Goal: Feedback & Contribution: Submit feedback/report problem

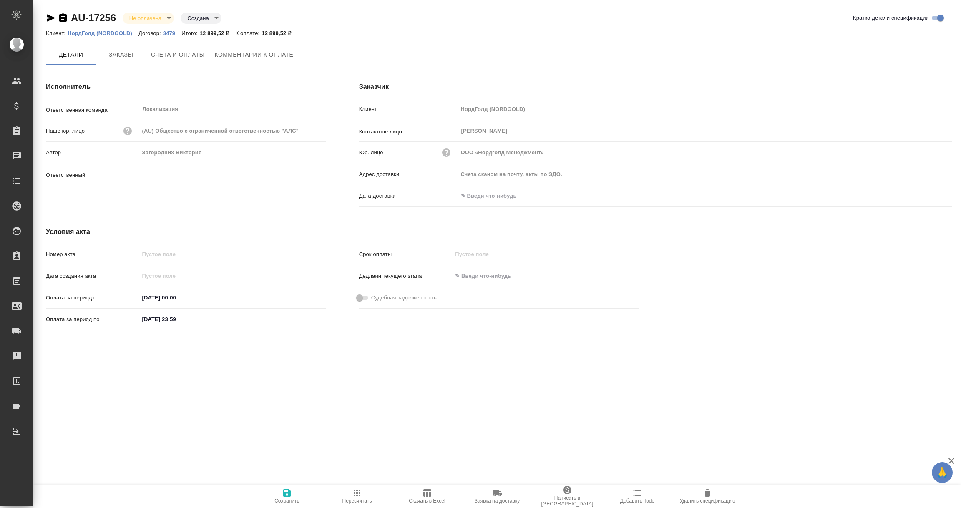
type input "Загородних Виктория"
click at [499, 192] on input "text" at bounding box center [494, 196] width 73 height 12
click at [925, 195] on icon "button" at bounding box center [927, 196] width 10 height 10
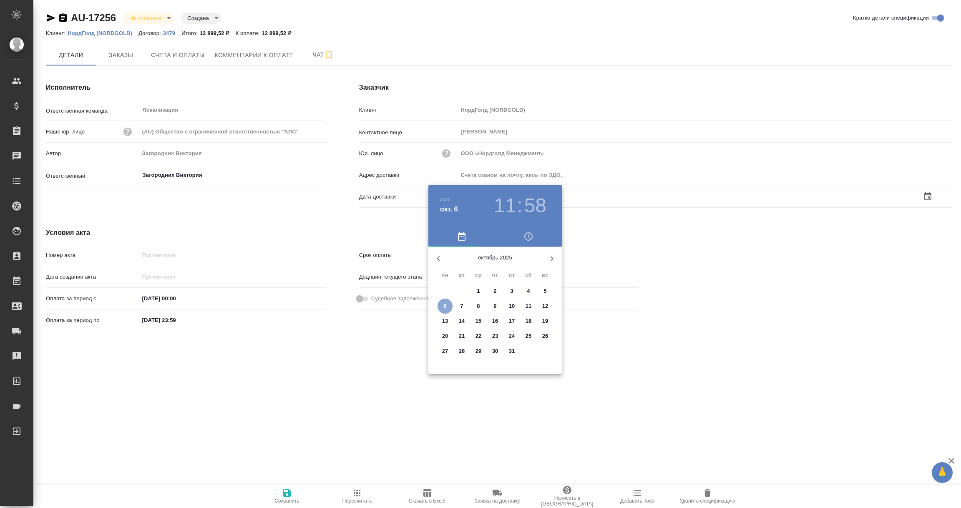
click at [445, 306] on p "6" at bounding box center [444, 306] width 3 height 8
type input "06.10.2025 11:58"
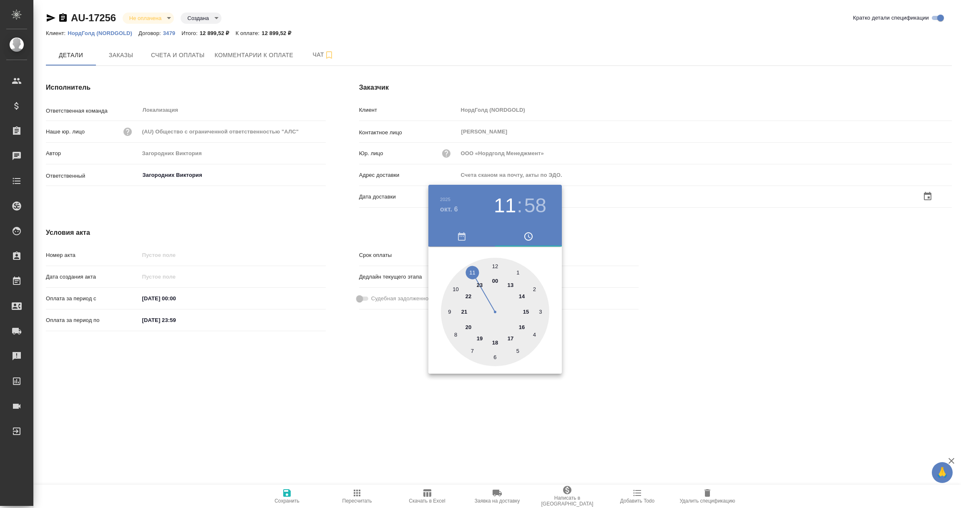
click at [381, 372] on div at bounding box center [480, 254] width 961 height 508
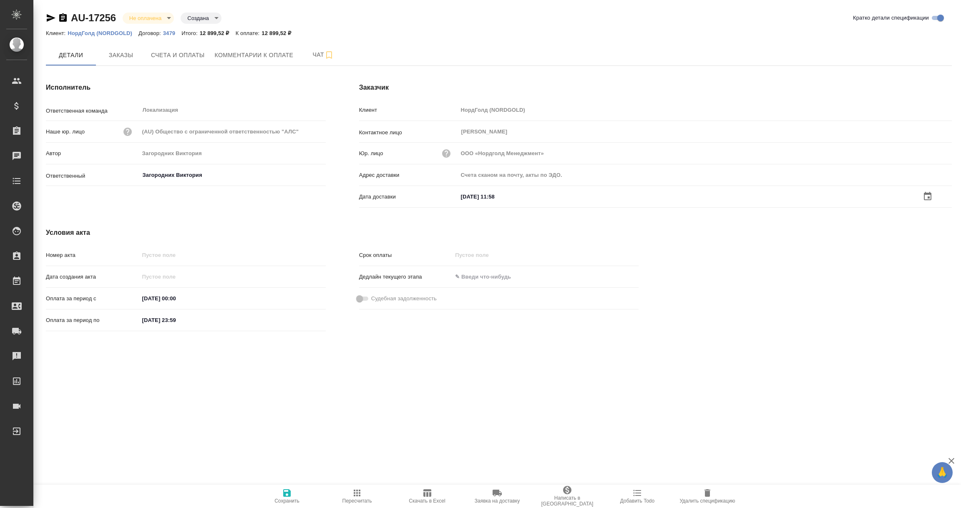
click at [290, 496] on icon "button" at bounding box center [287, 493] width 8 height 8
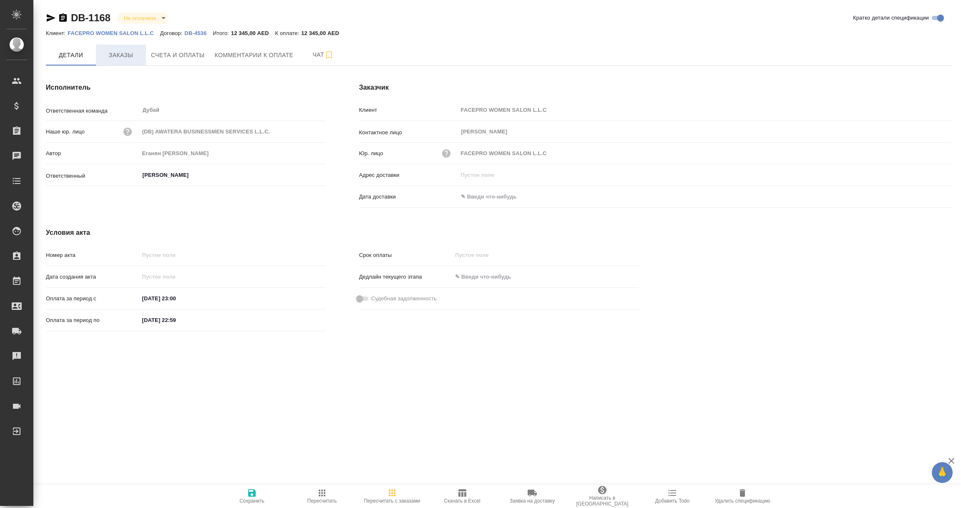
click at [118, 55] on span "Заказы" at bounding box center [121, 55] width 40 height 10
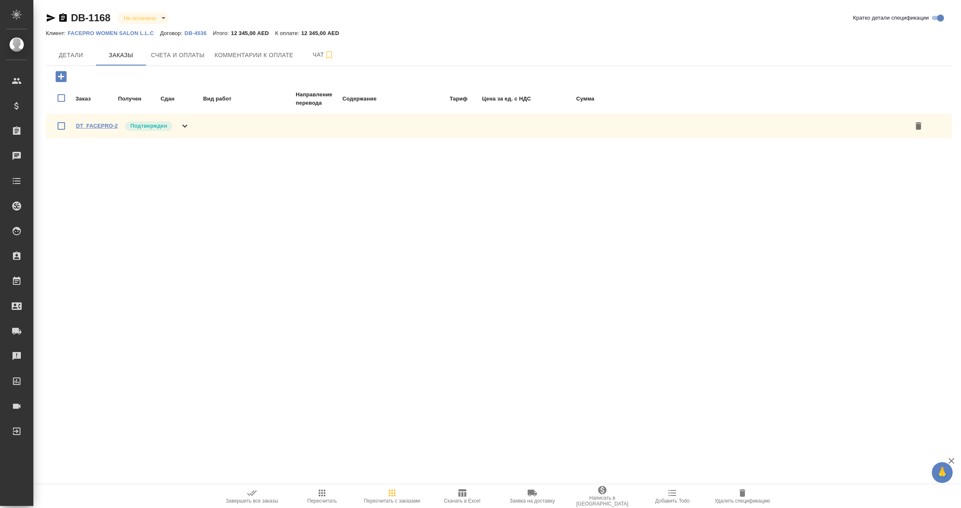
click at [93, 124] on link "DT_FACEPRO-2" at bounding box center [97, 126] width 42 height 6
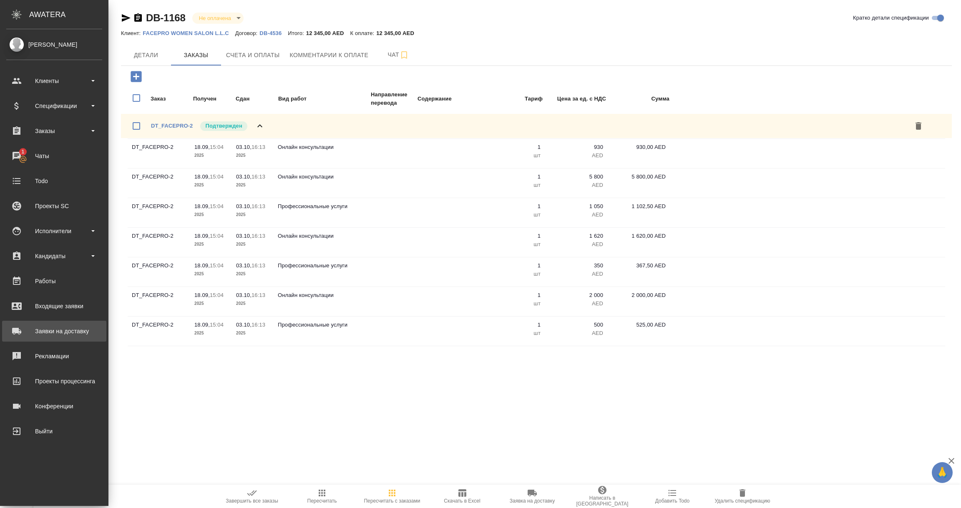
click at [60, 332] on div "Заявки на доставку" at bounding box center [54, 331] width 96 height 13
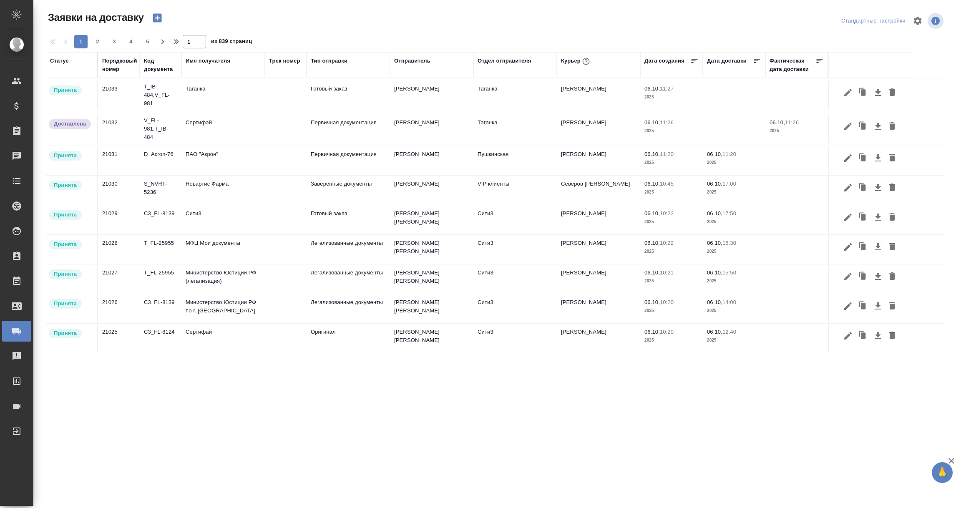
click at [199, 61] on div "Имя получателя" at bounding box center [208, 61] width 45 height 8
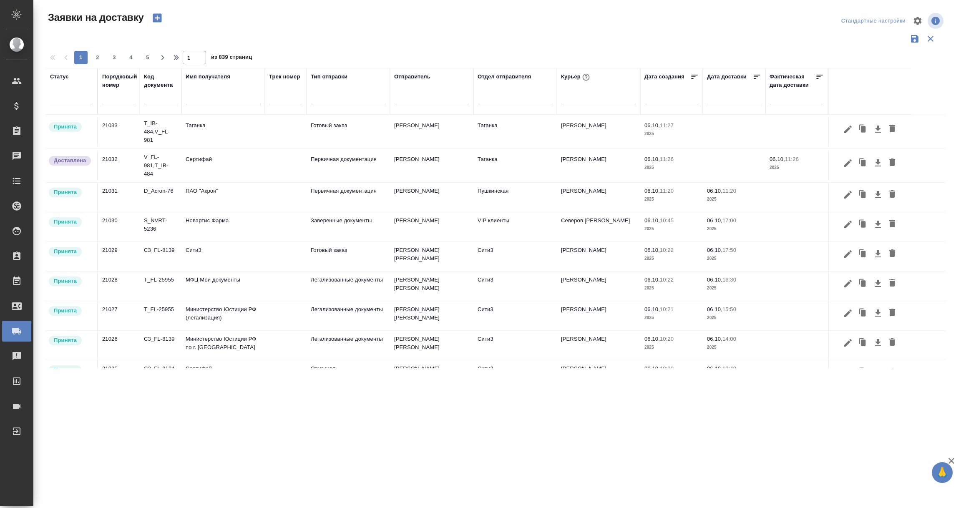
click at [192, 98] on input "text" at bounding box center [223, 98] width 75 height 10
paste input "City World"
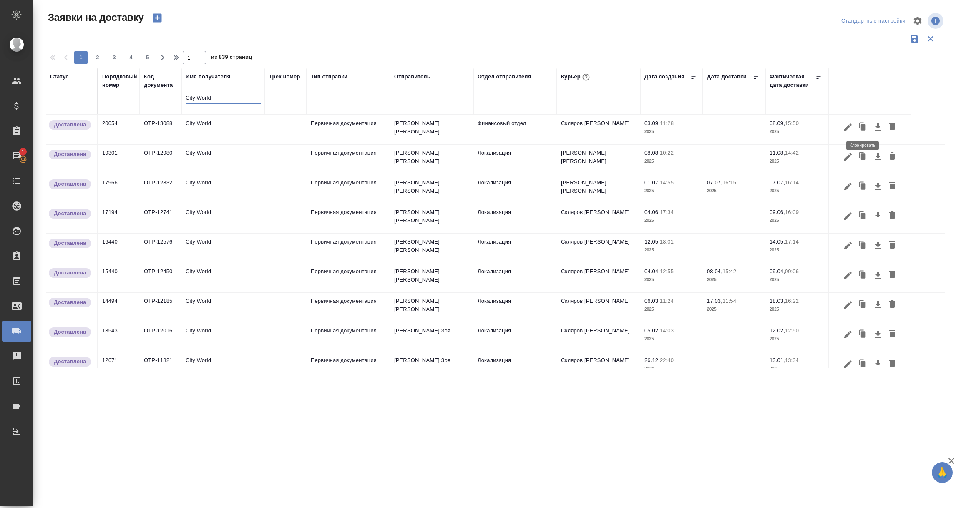
type input "City World"
click at [862, 126] on icon "button" at bounding box center [863, 127] width 5 height 6
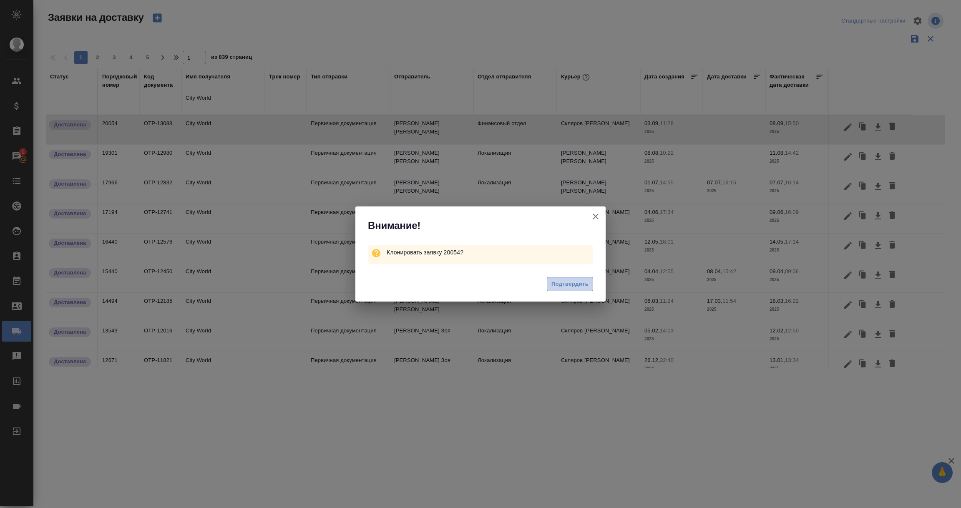
click at [573, 286] on span "Подтвердить" at bounding box center [569, 284] width 37 height 10
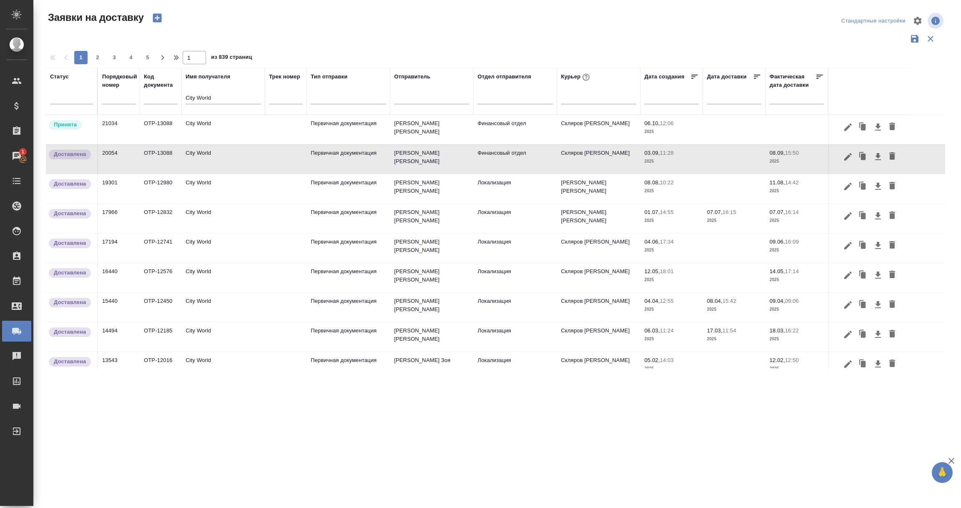
click at [119, 131] on td "21034" at bounding box center [119, 129] width 42 height 29
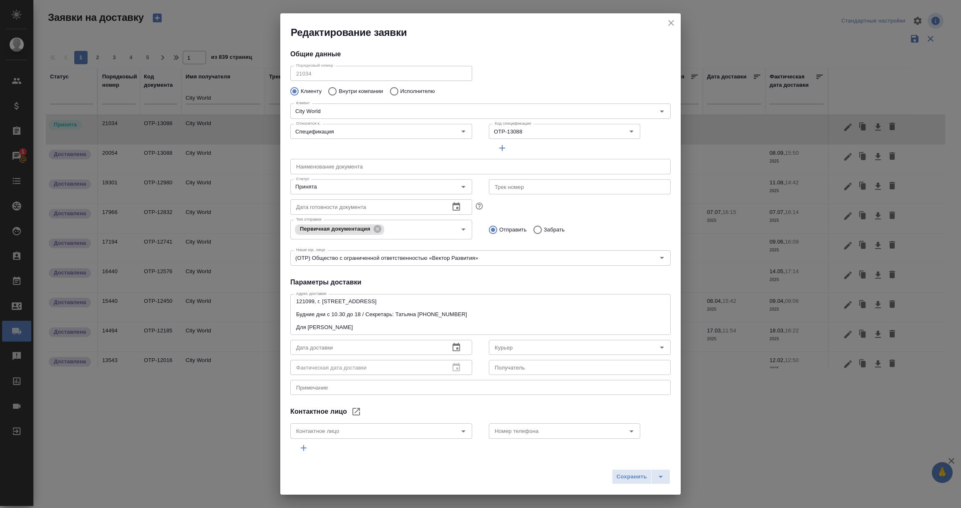
type input "Скляров Станислав"
type input "Фролова Инна"
type input "8-926-554-77-51"
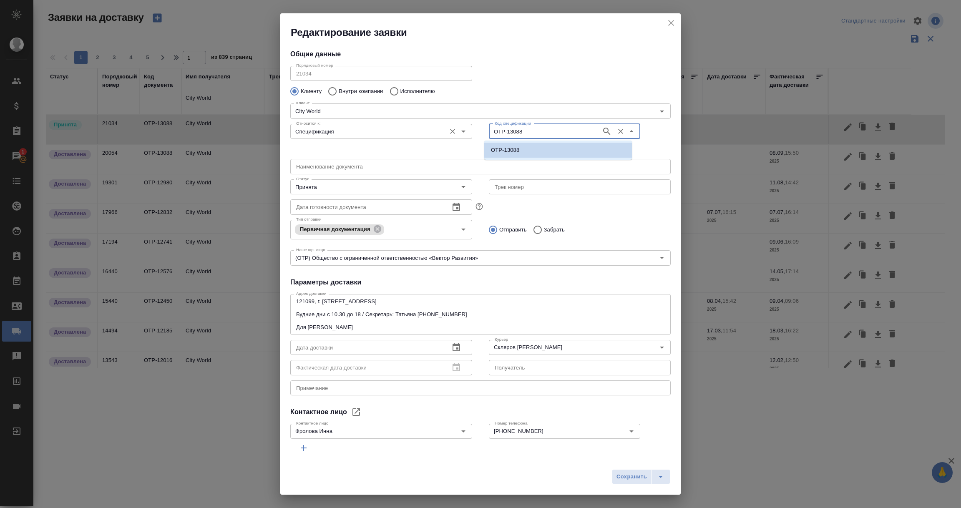
drag, startPoint x: 552, startPoint y: 129, endPoint x: 430, endPoint y: 130, distance: 122.2
click at [430, 130] on div "Относится к: Спецификация Относится к: Код спецификации OTP-13088 Код специфика…" at bounding box center [480, 138] width 397 height 52
click at [618, 131] on icon "Очистить" at bounding box center [620, 131] width 5 height 5
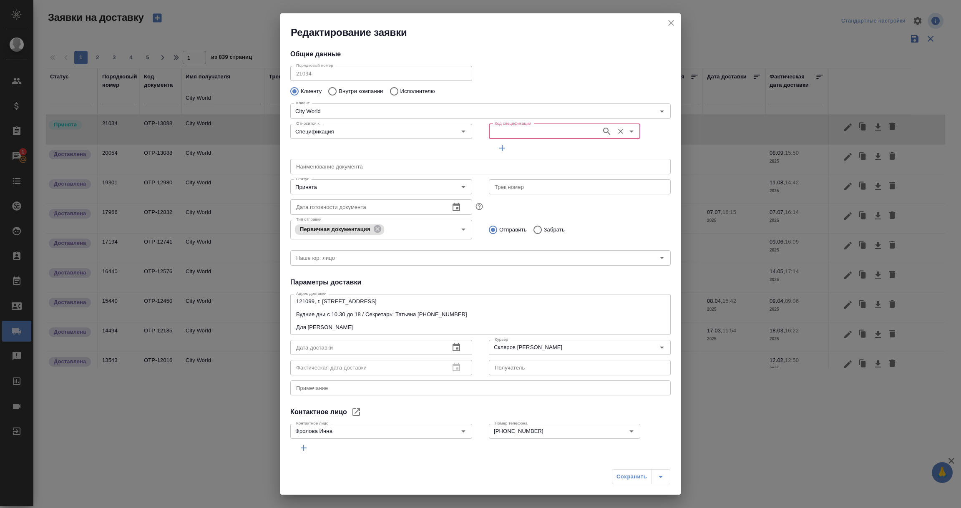
paste input "OTP-13212"
type input "OTP-13212"
click at [602, 131] on icon "button" at bounding box center [607, 131] width 10 height 10
click at [545, 153] on li "OTP-13212" at bounding box center [558, 150] width 148 height 15
type input "OTP-13212"
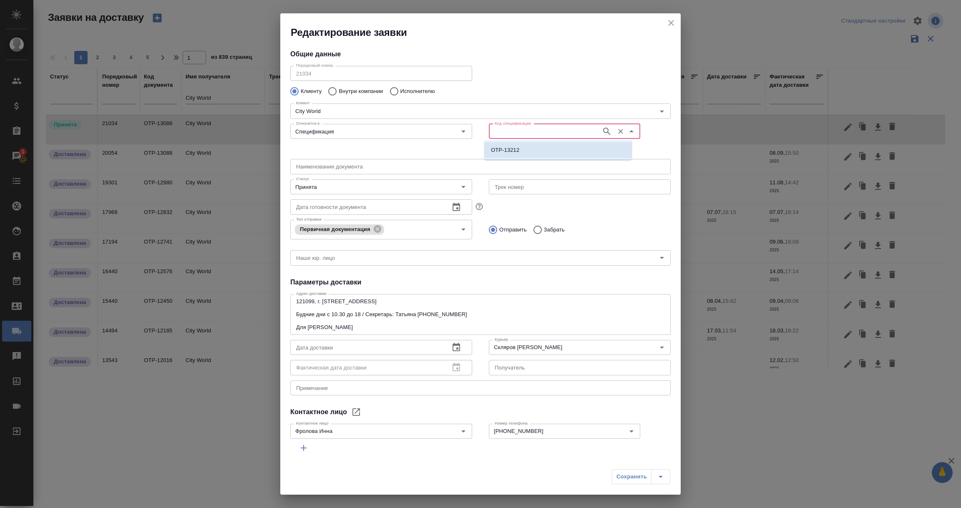
type input "(OTP) Общество с ограниченной ответственностью «Вектор Развития»"
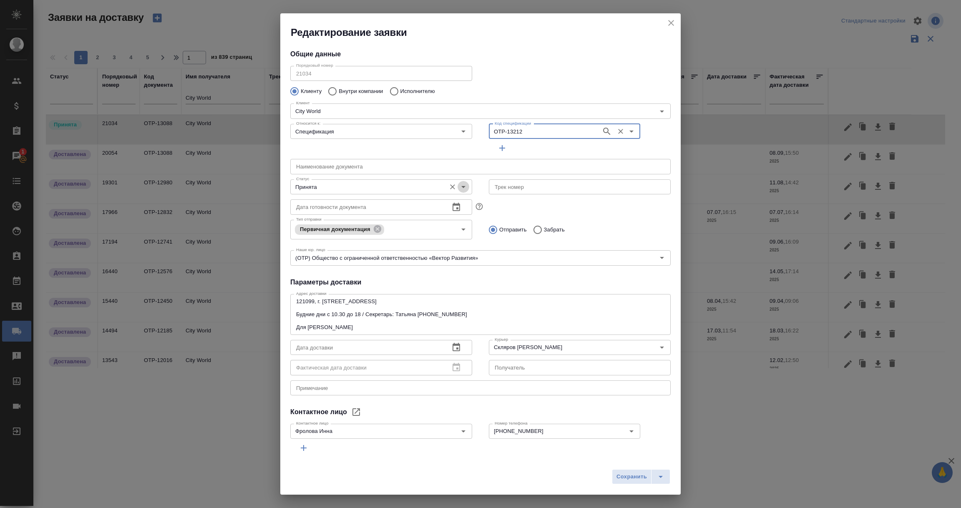
click at [461, 186] on icon "Open" at bounding box center [463, 187] width 4 height 2
type input "OTP-13212"
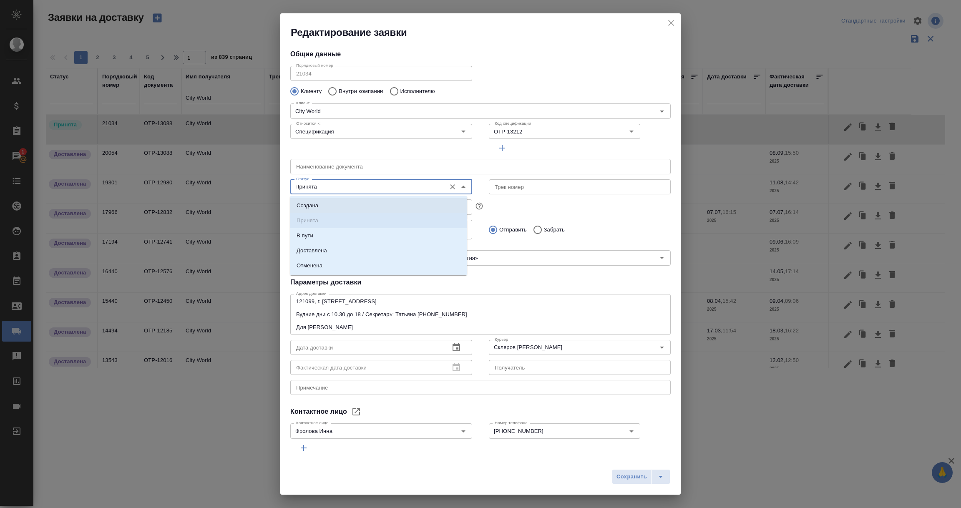
click at [326, 204] on li "Создана" at bounding box center [378, 205] width 177 height 15
type input "Создана"
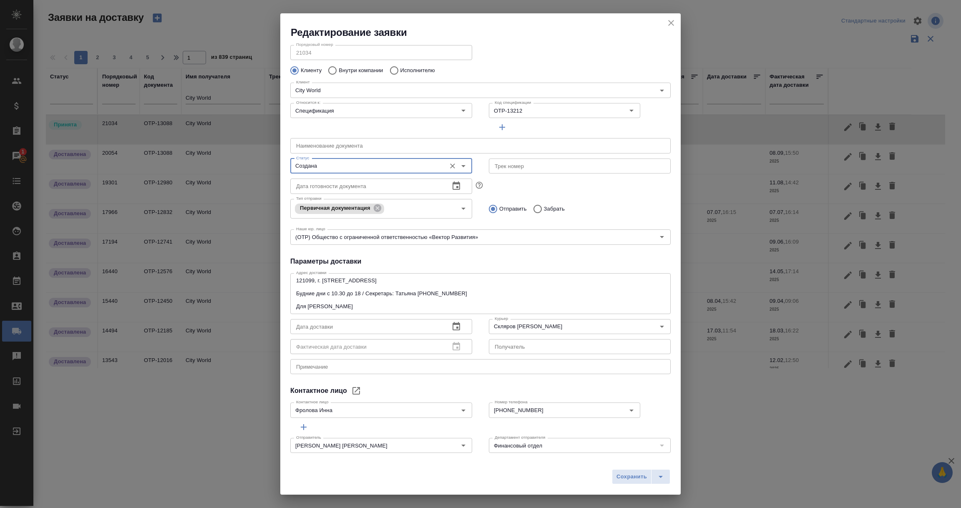
scroll to position [28, 0]
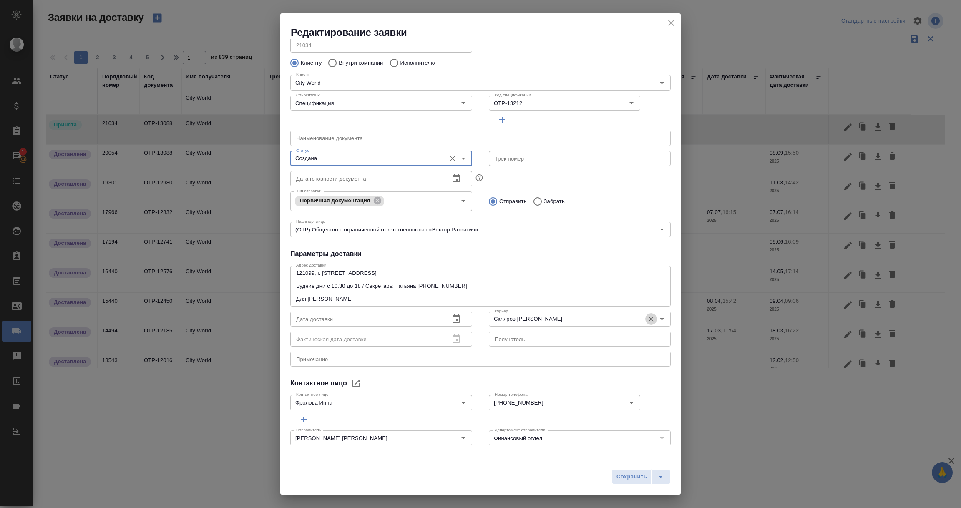
click at [647, 317] on icon "Очистить" at bounding box center [651, 319] width 8 height 8
click at [626, 477] on span "Сохранить" at bounding box center [631, 477] width 30 height 10
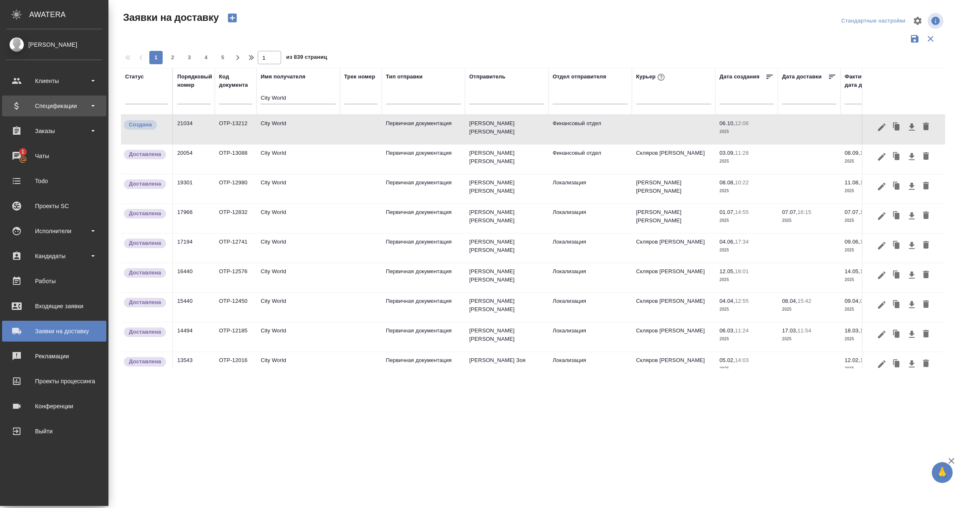
click at [50, 110] on div "Спецификации" at bounding box center [54, 106] width 96 height 13
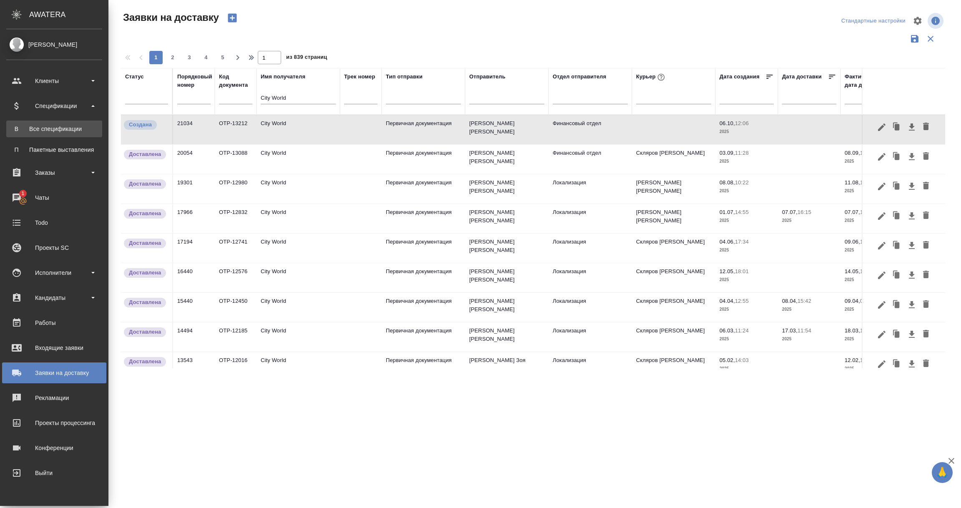
click at [58, 135] on link "В Все спецификации" at bounding box center [54, 129] width 96 height 17
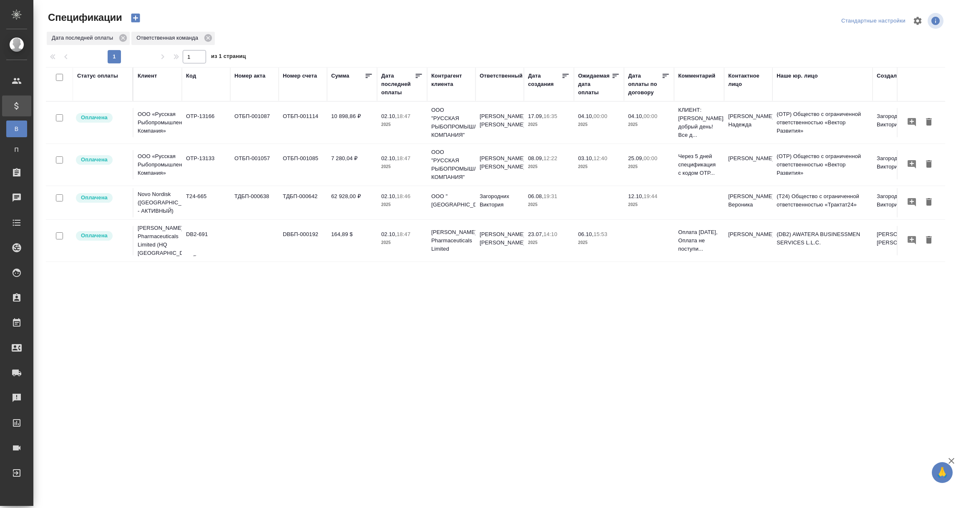
click at [392, 95] on div "Дата последней оплаты" at bounding box center [397, 84] width 33 height 25
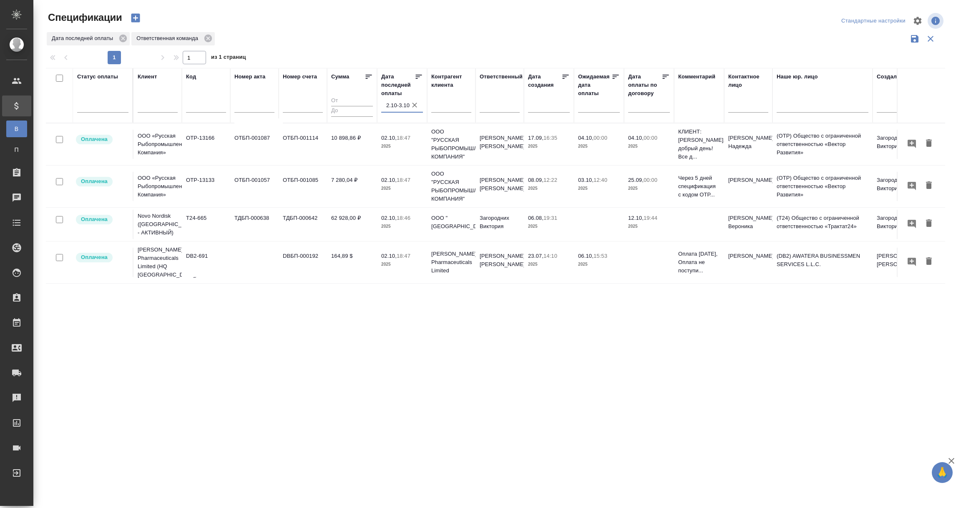
click at [395, 104] on input "2.10-3.10" at bounding box center [404, 106] width 37 height 12
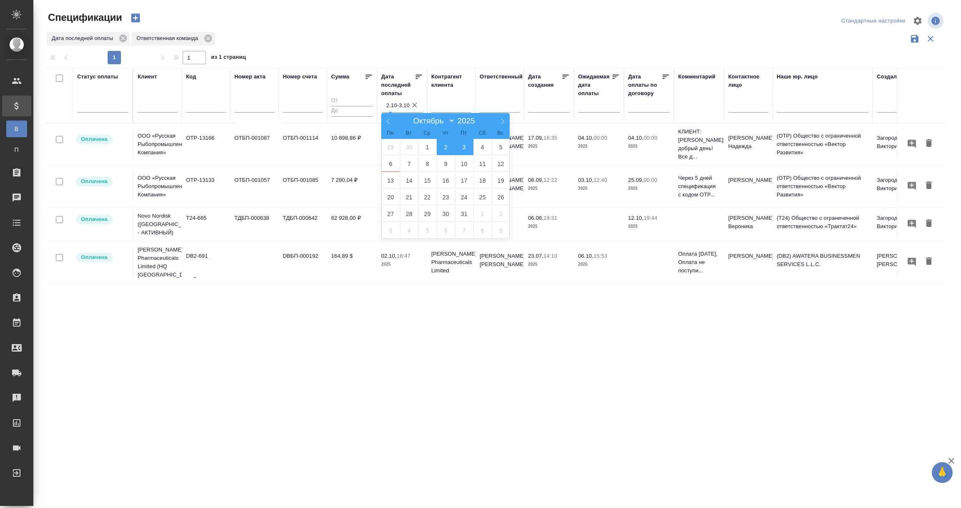
click at [462, 143] on span "3" at bounding box center [464, 147] width 18 height 16
click at [479, 145] on span "4" at bounding box center [482, 147] width 18 height 16
type div "2025-10-02T21:00:00.000Z — 2025-10-03T21:00:00.000Z"
type input "3.10-4.10"
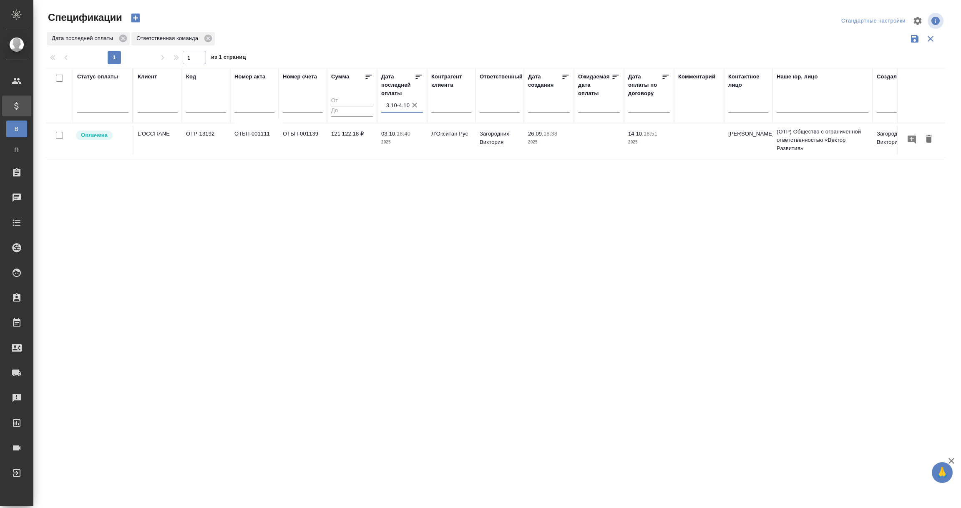
click at [397, 107] on input "3.10-4.10" at bounding box center [404, 106] width 37 height 12
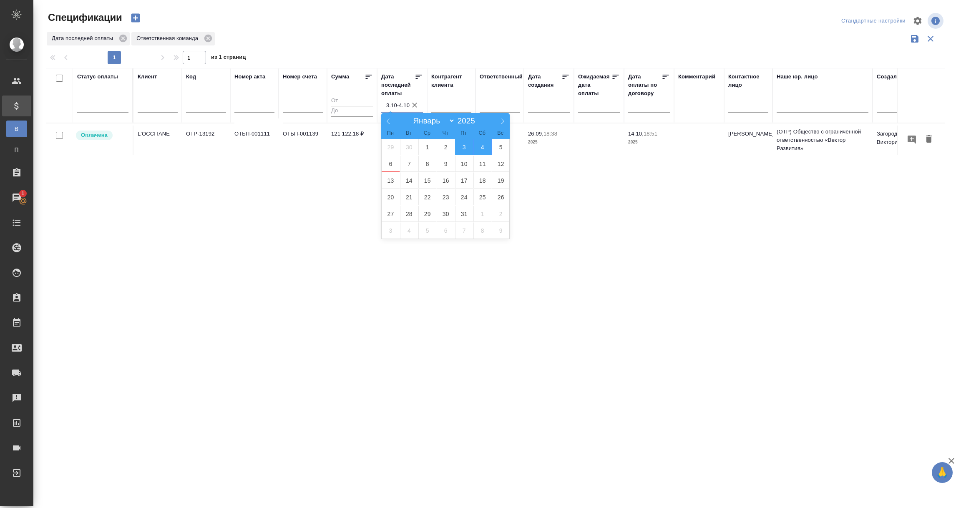
click at [464, 141] on span "3" at bounding box center [464, 147] width 18 height 16
click at [391, 169] on span "6" at bounding box center [391, 164] width 18 height 16
type div "2025-10-02T21:00:00.000Z — 2025-10-05T21:00:00.000Z"
type input "3.10-6.10"
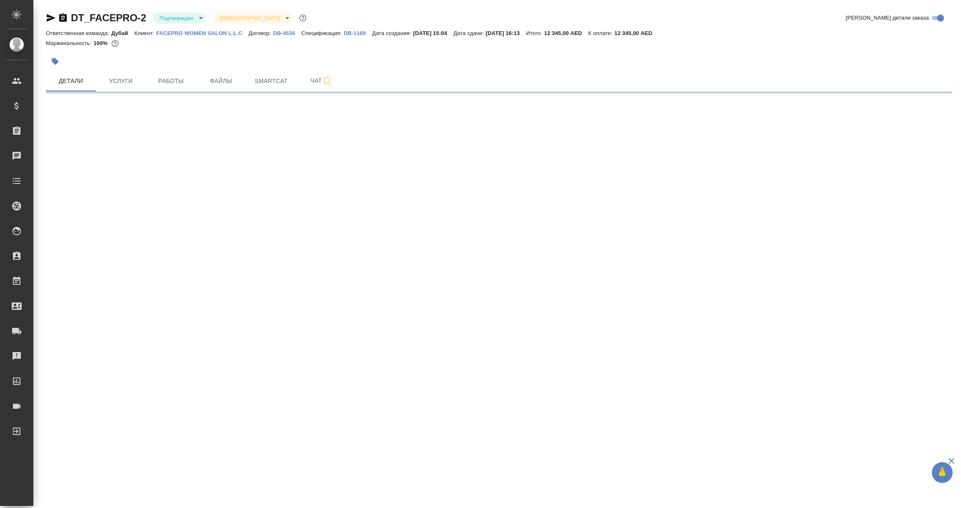
select select "RU"
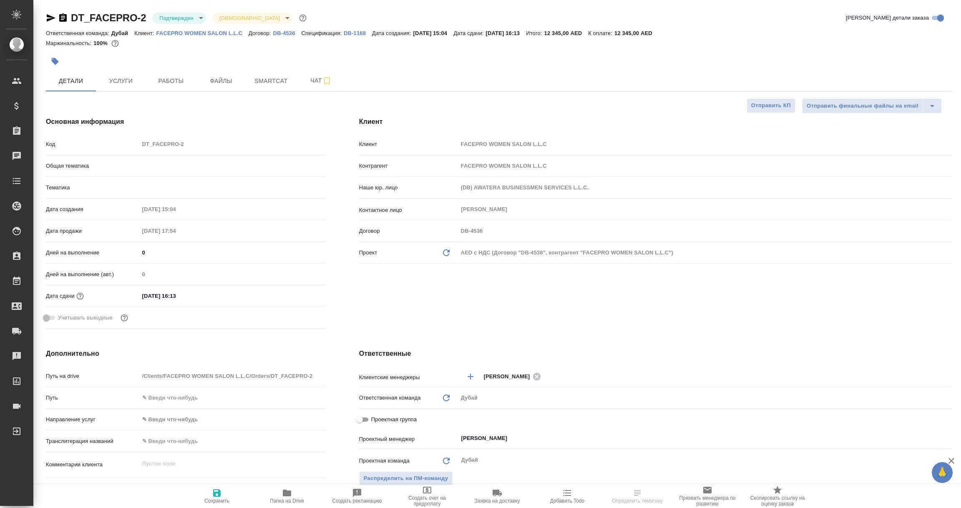
type textarea "x"
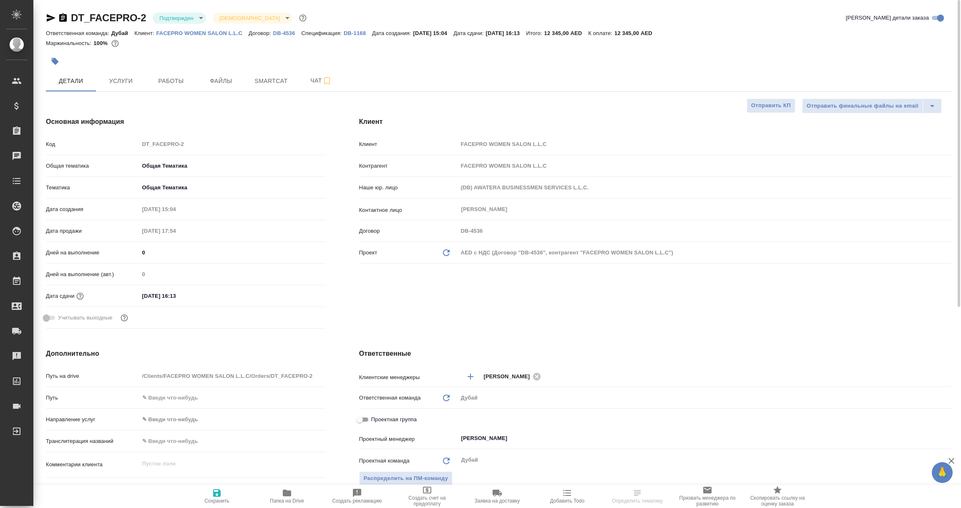
type textarea "x"
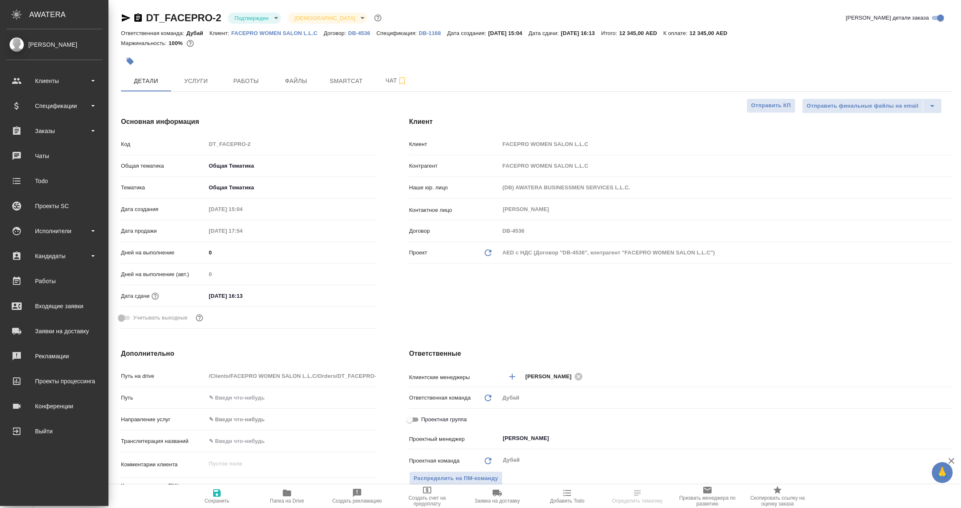
type textarea "x"
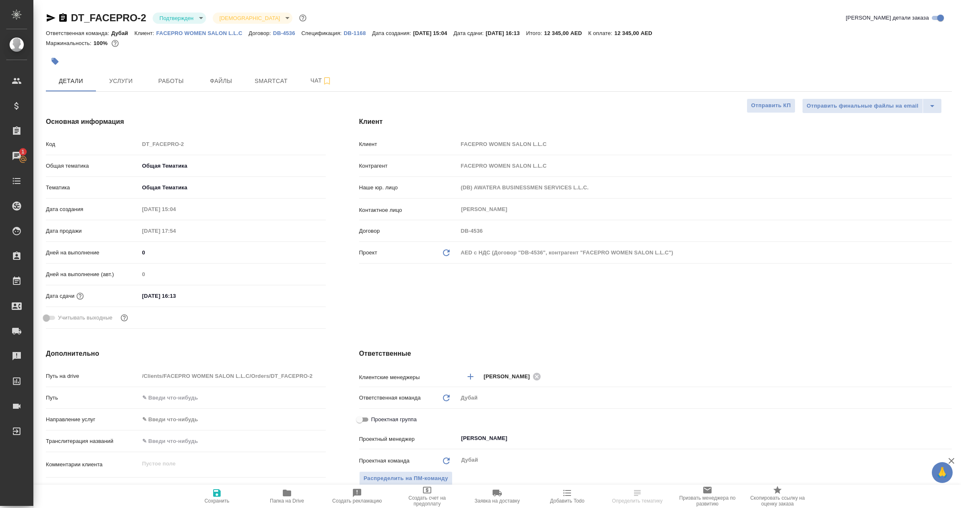
select select "RU"
type textarea "x"
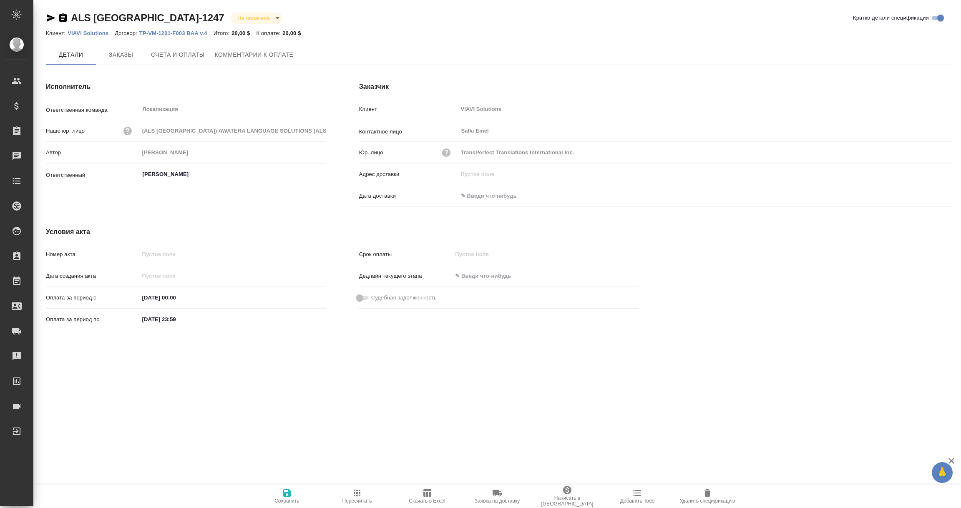
click at [247, 52] on span "Комментарии к оплате" at bounding box center [254, 55] width 79 height 10
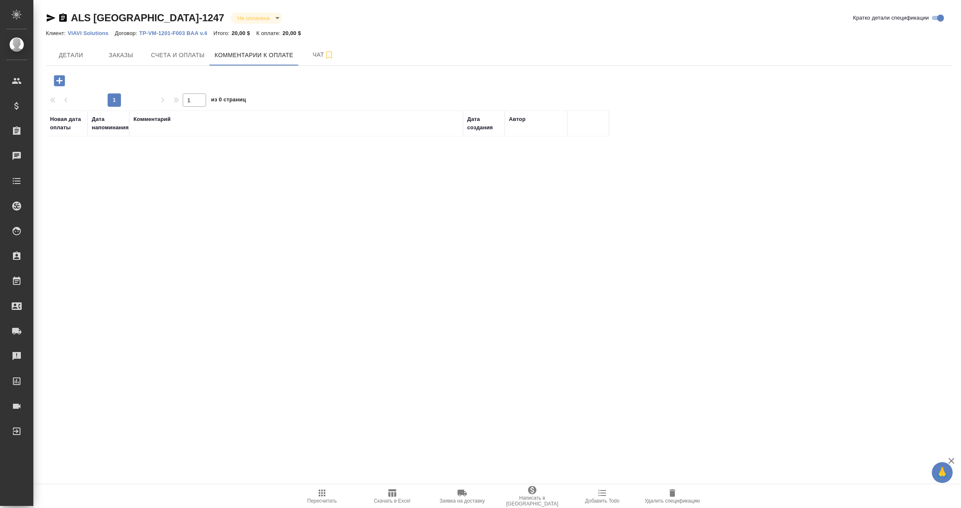
click at [58, 74] on icon "button" at bounding box center [59, 80] width 15 height 15
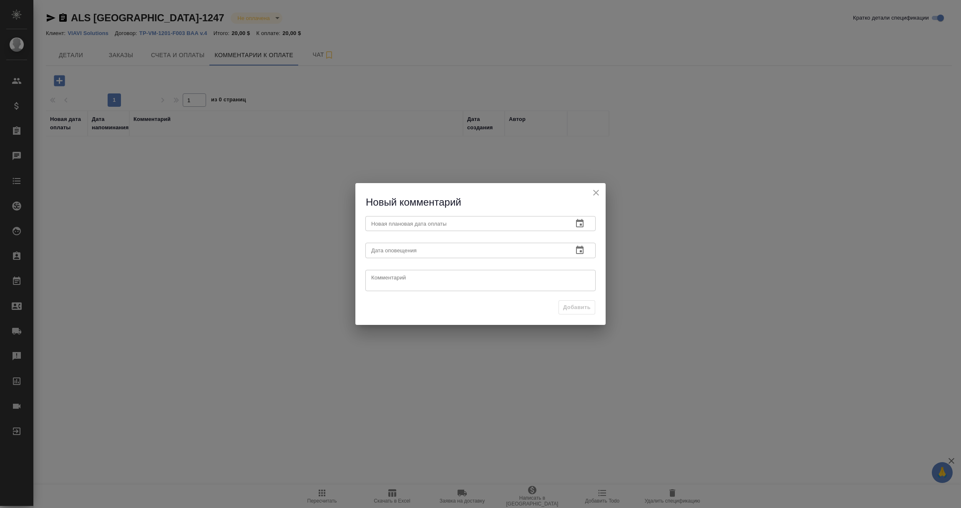
click at [580, 222] on icon "button" at bounding box center [580, 223] width 10 height 10
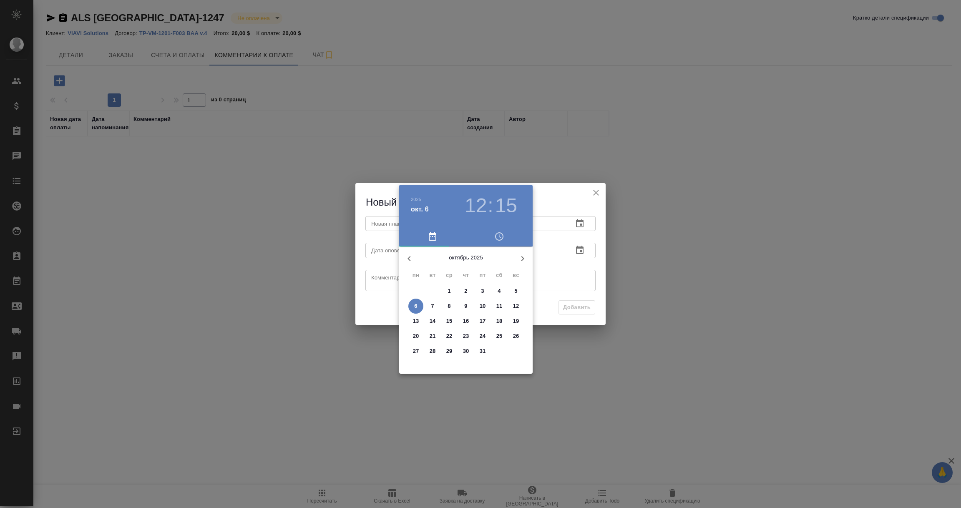
click at [521, 259] on icon "button" at bounding box center [522, 259] width 10 height 10
click at [482, 352] on p "28" at bounding box center [483, 351] width 6 height 8
type input "28.11.2025 12:15"
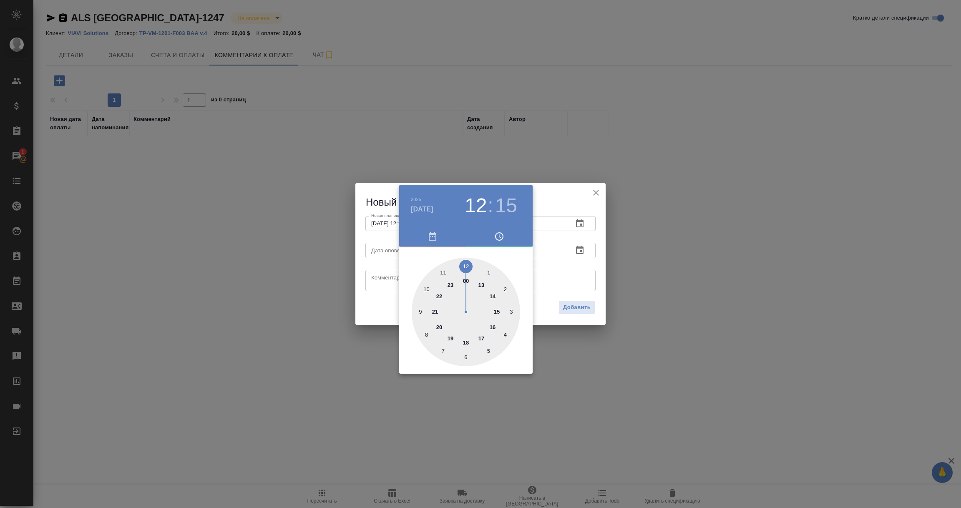
click at [578, 259] on div at bounding box center [480, 254] width 961 height 508
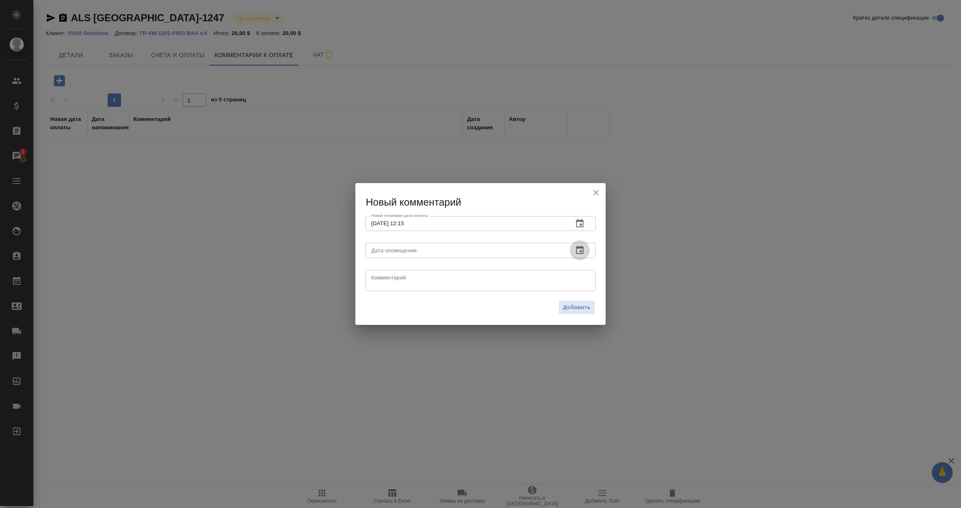
click at [580, 251] on icon "button" at bounding box center [580, 250] width 8 height 8
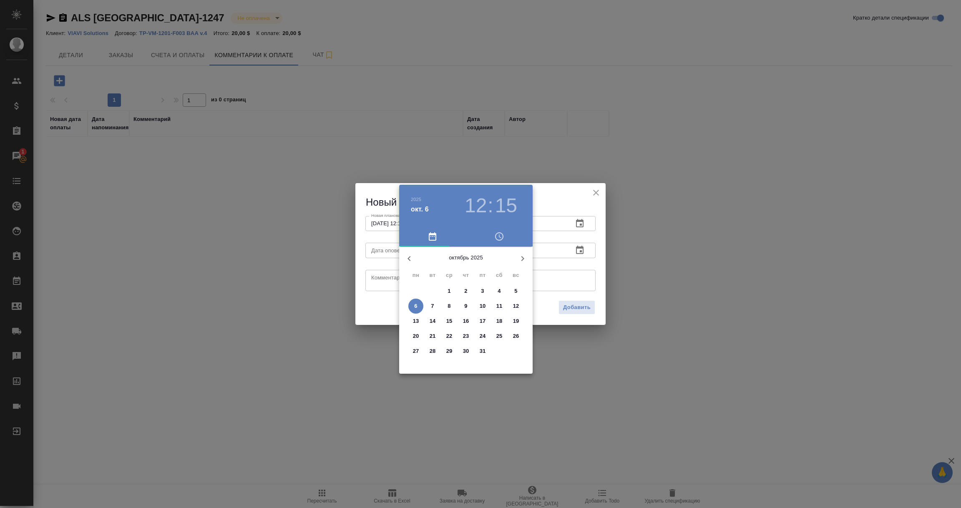
click at [422, 305] on span "6" at bounding box center [415, 306] width 15 height 8
type input "06.10.2025 12:15"
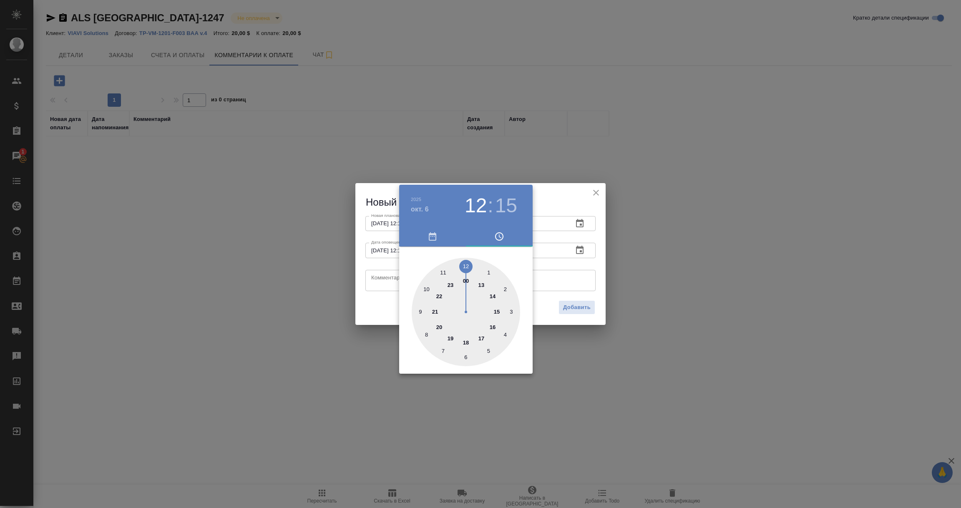
click at [389, 287] on div at bounding box center [480, 254] width 961 height 508
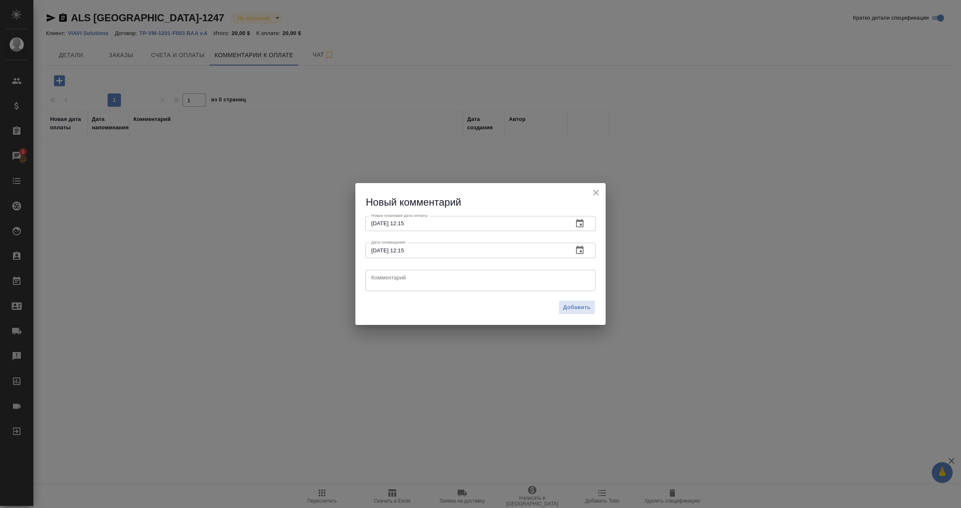
click at [389, 287] on div "x Комментарий" at bounding box center [480, 280] width 230 height 21
type textarea "J"
click at [398, 275] on textarea "Оплата до 26.11.2025, включая 10 дней на перевод денег в банке." at bounding box center [480, 280] width 218 height 13
drag, startPoint x: 561, startPoint y: 276, endPoint x: 298, endPoint y: 279, distance: 263.1
click at [299, 279] on div "Новый комментарий Новая плановая дата оплаты 28.11.2025 12:15 Новая плановая да…" at bounding box center [480, 254] width 961 height 508
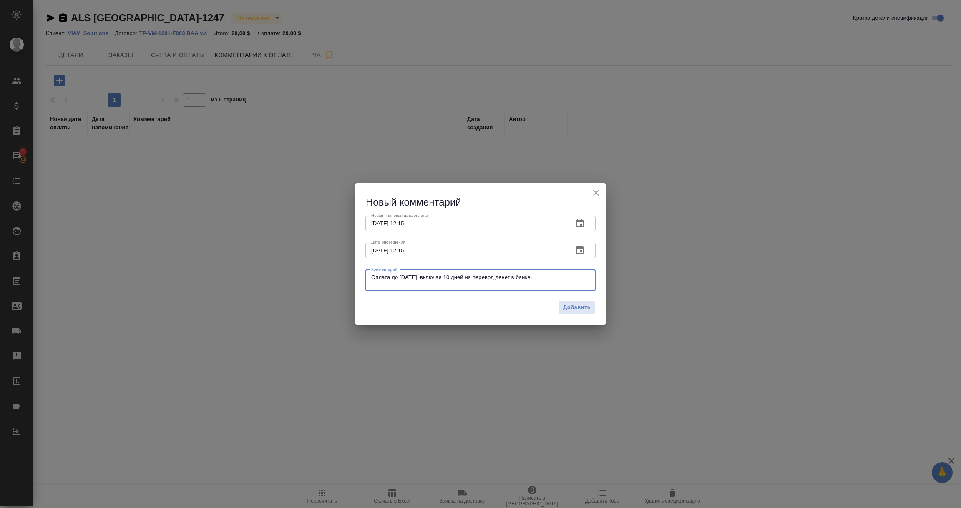
type textarea "Оплата до 26.11.2025, включая 10 дней на перевод денег в банке."
click at [584, 223] on icon "button" at bounding box center [580, 223] width 10 height 10
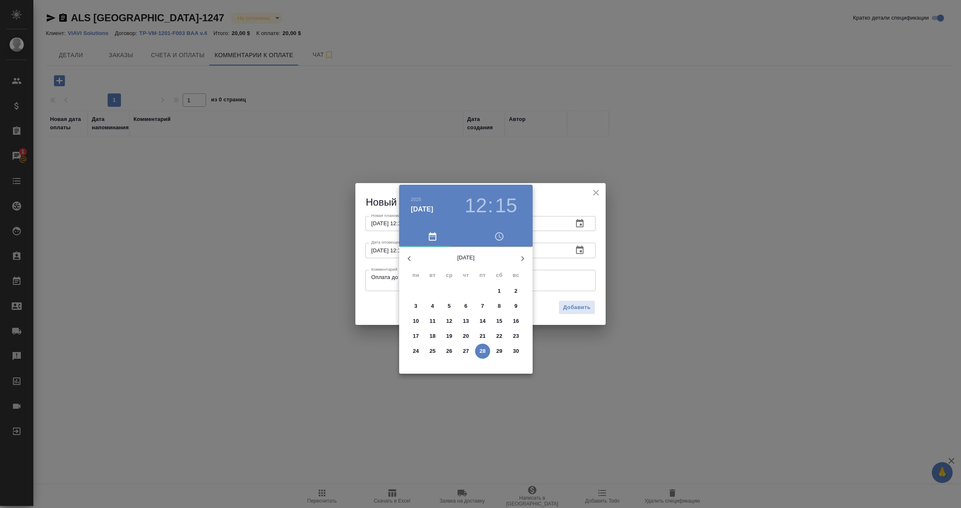
click at [465, 348] on p "27" at bounding box center [466, 351] width 6 height 8
type input "27.11.2025 12:15"
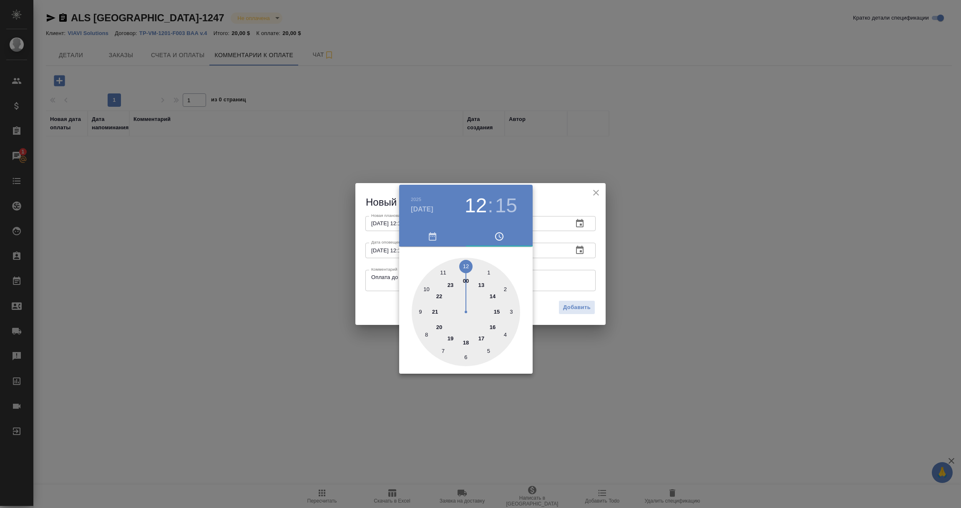
click at [370, 299] on div at bounding box center [480, 254] width 961 height 508
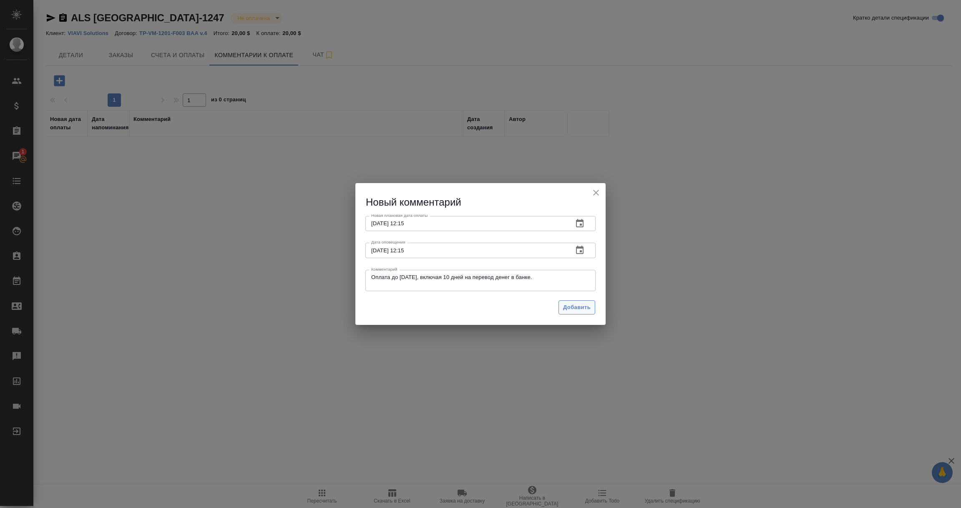
click at [573, 306] on span "Добавить" at bounding box center [577, 308] width 28 height 10
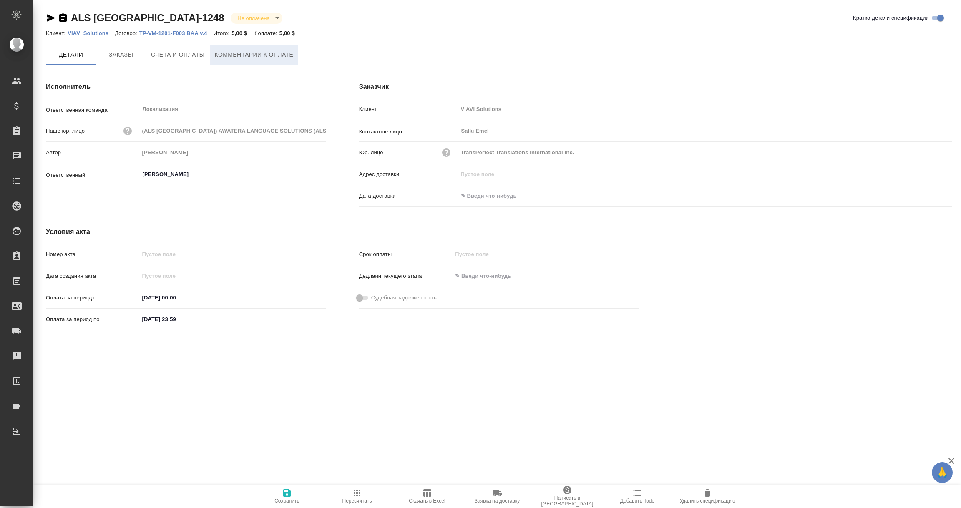
click at [244, 53] on span "Комментарии к оплате" at bounding box center [254, 55] width 79 height 10
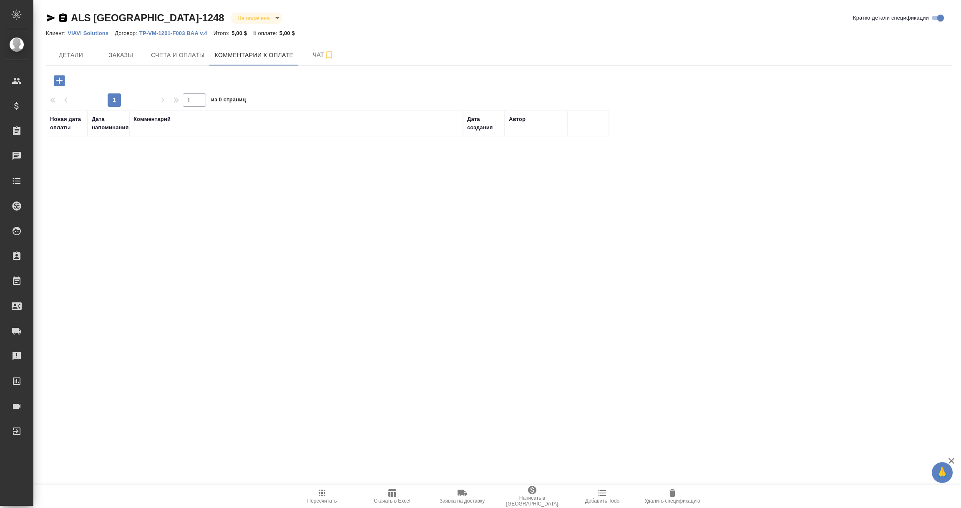
click at [58, 81] on icon "button" at bounding box center [59, 80] width 11 height 11
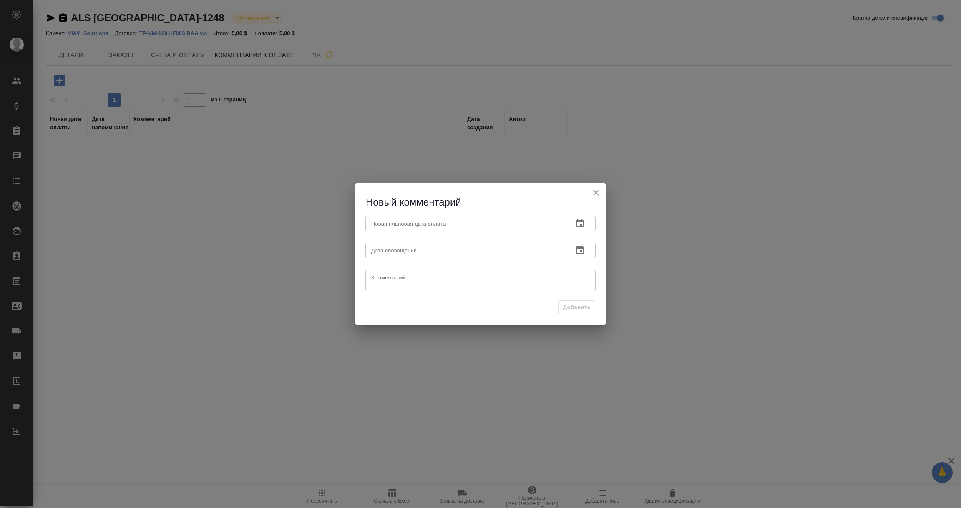
click at [581, 218] on button "button" at bounding box center [580, 223] width 20 height 20
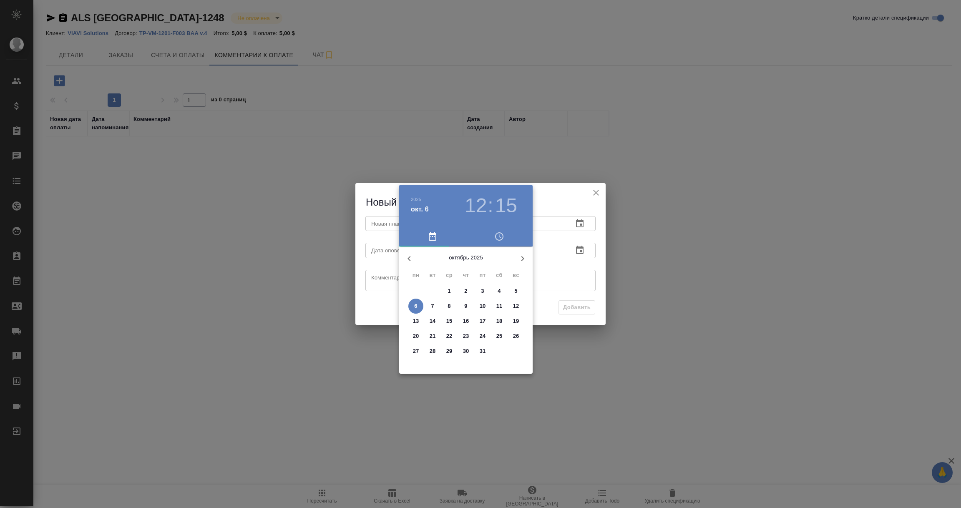
click at [525, 261] on icon "button" at bounding box center [522, 259] width 10 height 10
click at [466, 351] on p "27" at bounding box center [466, 351] width 6 height 8
type input "[DATE] 12:15"
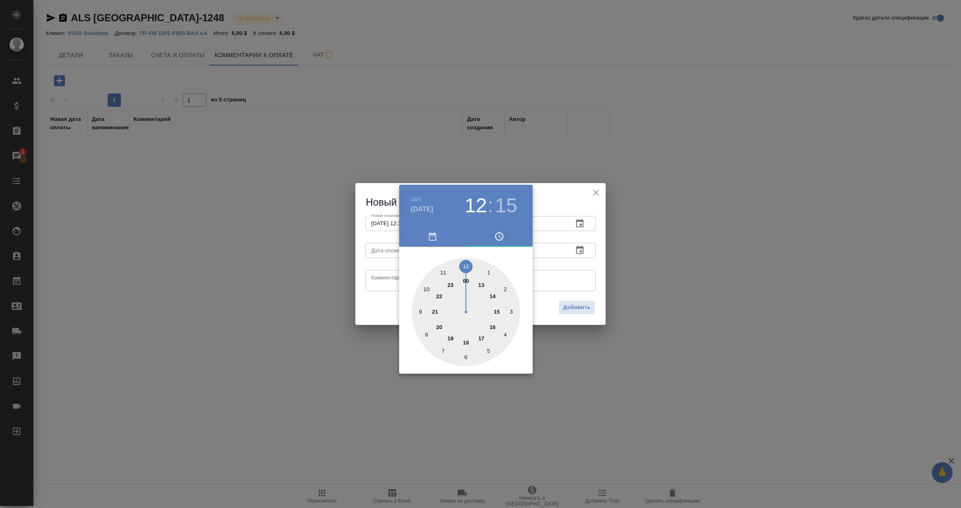
click at [570, 286] on div at bounding box center [480, 254] width 961 height 508
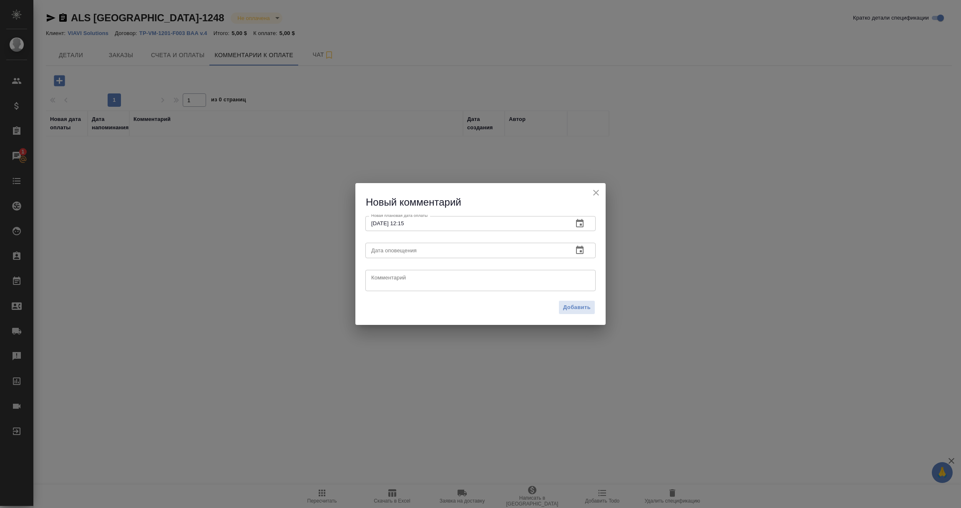
click at [581, 251] on icon "button" at bounding box center [580, 250] width 8 height 8
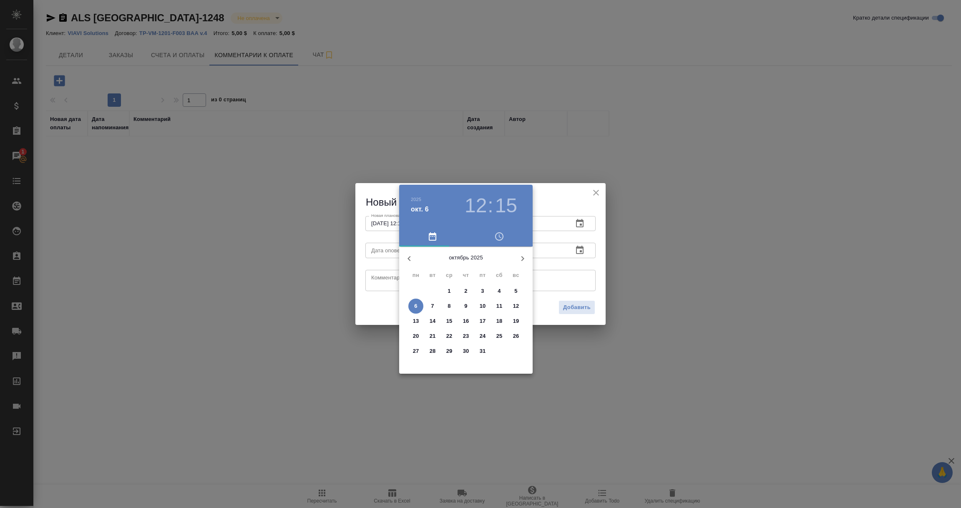
click at [415, 304] on p "6" at bounding box center [415, 306] width 3 height 8
type input "[DATE] 12:15"
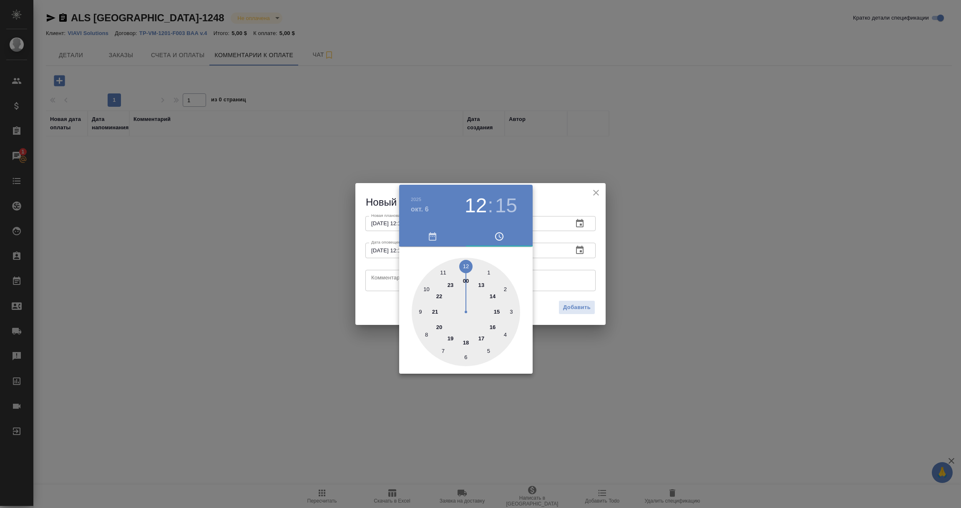
click at [379, 279] on div at bounding box center [480, 254] width 961 height 508
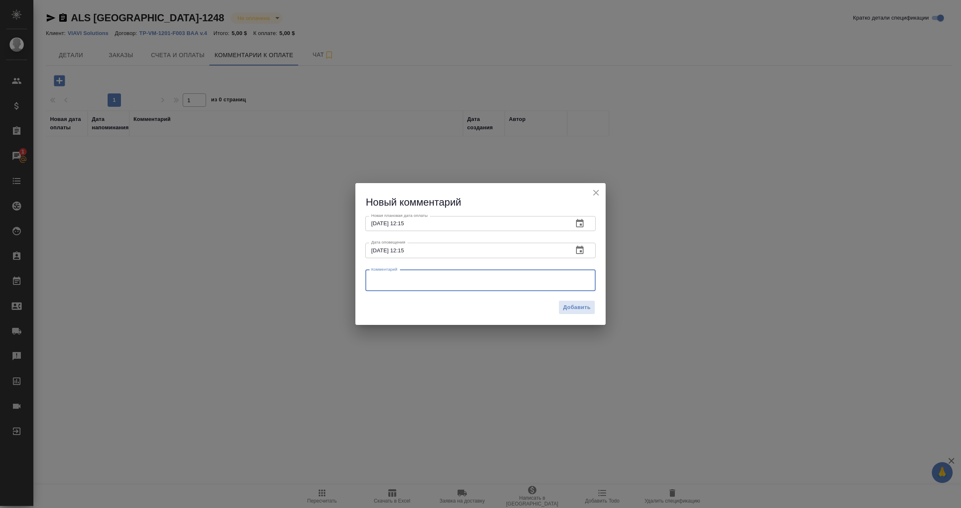
click at [379, 279] on textarea at bounding box center [480, 280] width 218 height 13
paste textarea "Оплата до [DATE], включая 10 дней на перевод денег в банке."
type textarea "Оплата до [DATE], включая 10 дней на перевод денег в банке."
click at [574, 309] on span "Добавить" at bounding box center [577, 308] width 28 height 10
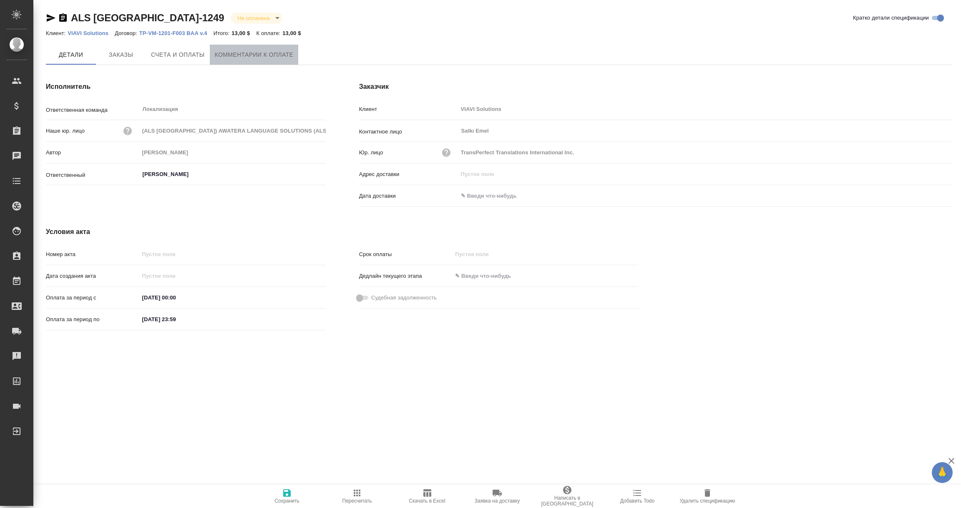
click at [259, 58] on span "Комментарии к оплате" at bounding box center [254, 55] width 79 height 10
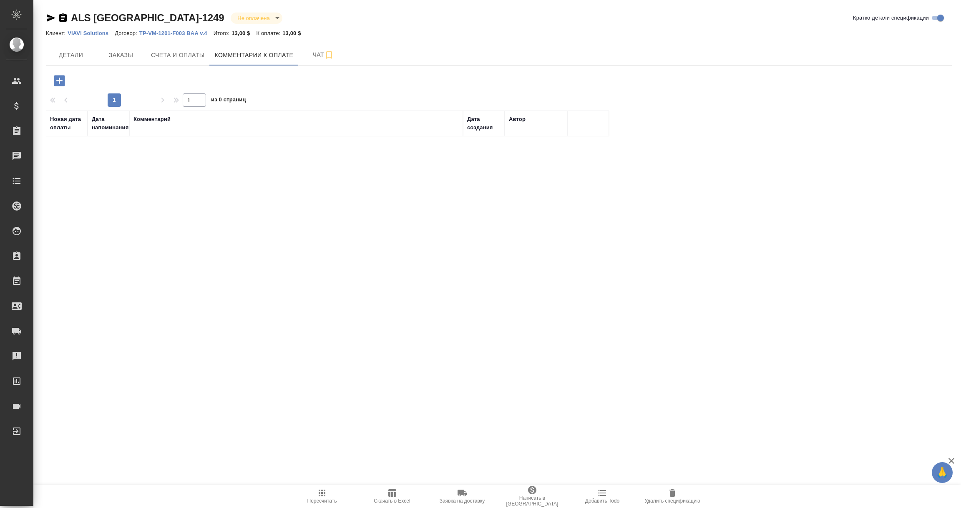
click at [57, 78] on icon "button" at bounding box center [59, 80] width 11 height 11
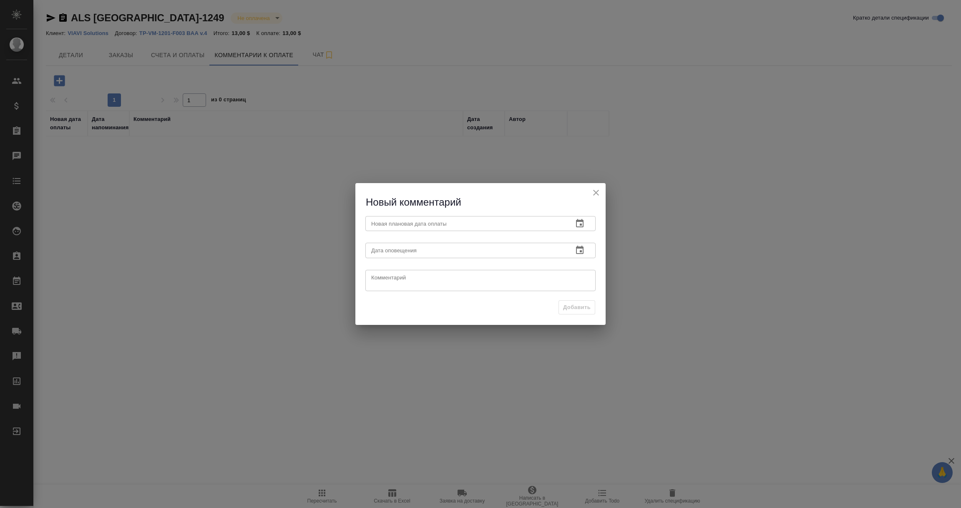
click at [579, 220] on icon "button" at bounding box center [580, 223] width 8 height 8
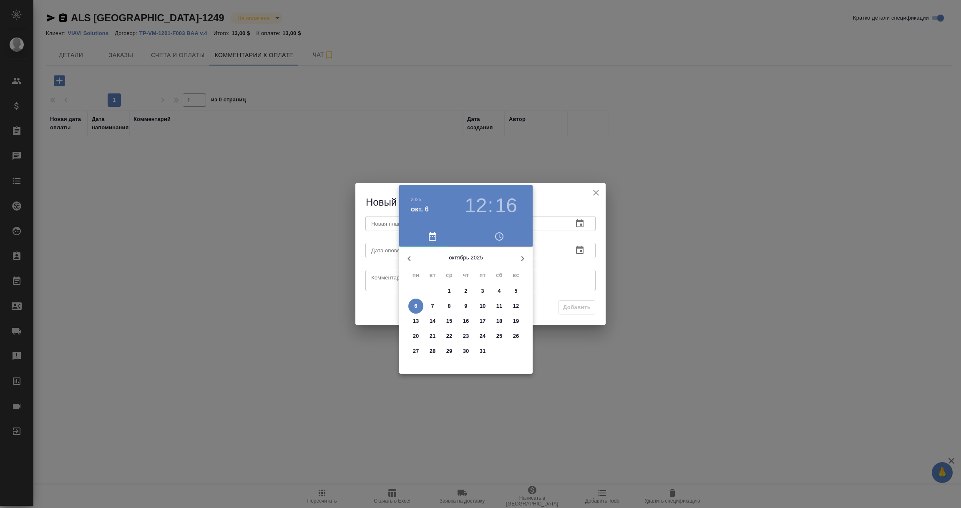
click at [524, 261] on icon "button" at bounding box center [522, 259] width 10 height 10
click at [467, 350] on p "27" at bounding box center [466, 351] width 6 height 8
type input "27.11.2025 12:16"
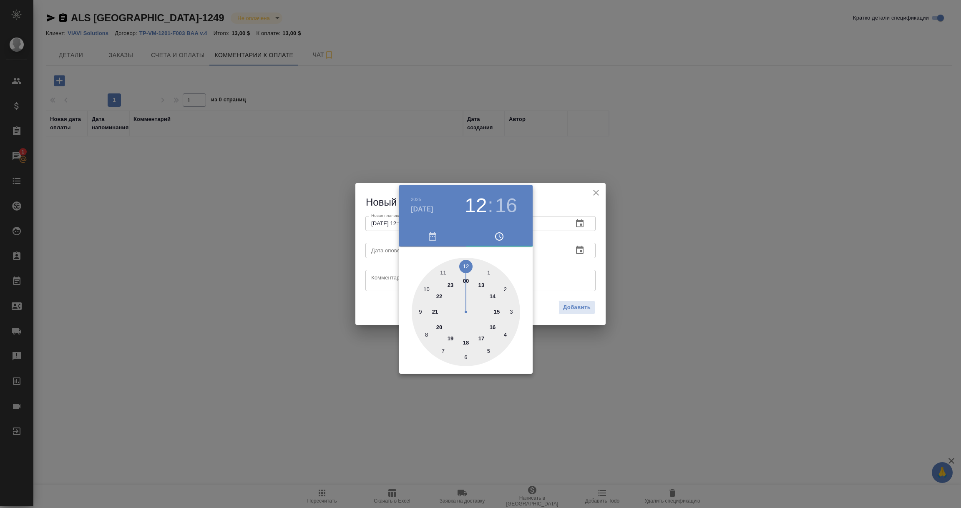
click at [573, 279] on div at bounding box center [480, 254] width 961 height 508
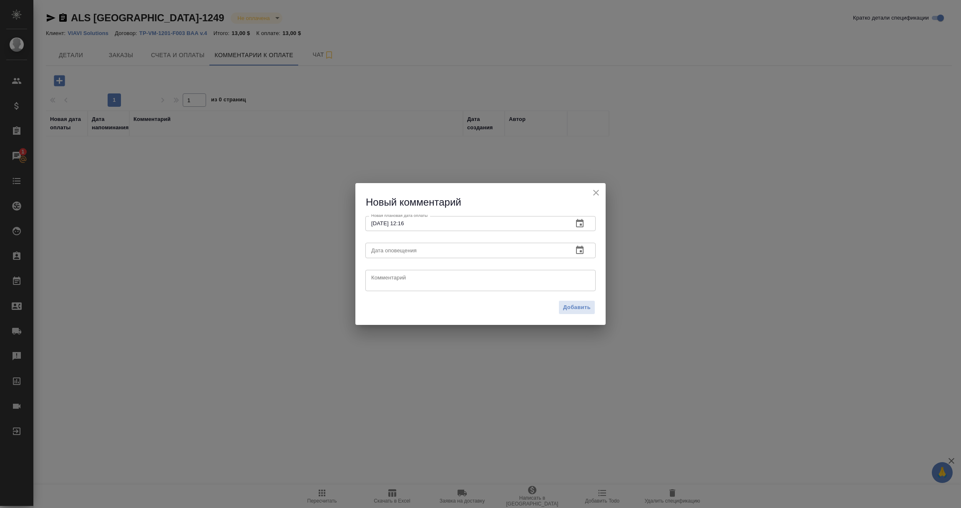
click at [580, 249] on icon "button" at bounding box center [580, 250] width 10 height 10
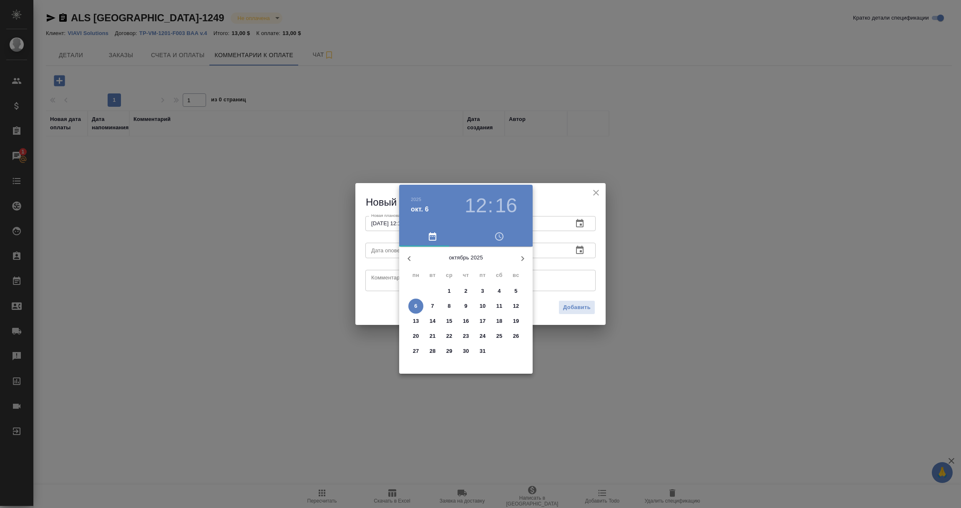
click at [415, 307] on p "6" at bounding box center [415, 306] width 3 height 8
type input "06.10.2025 12:16"
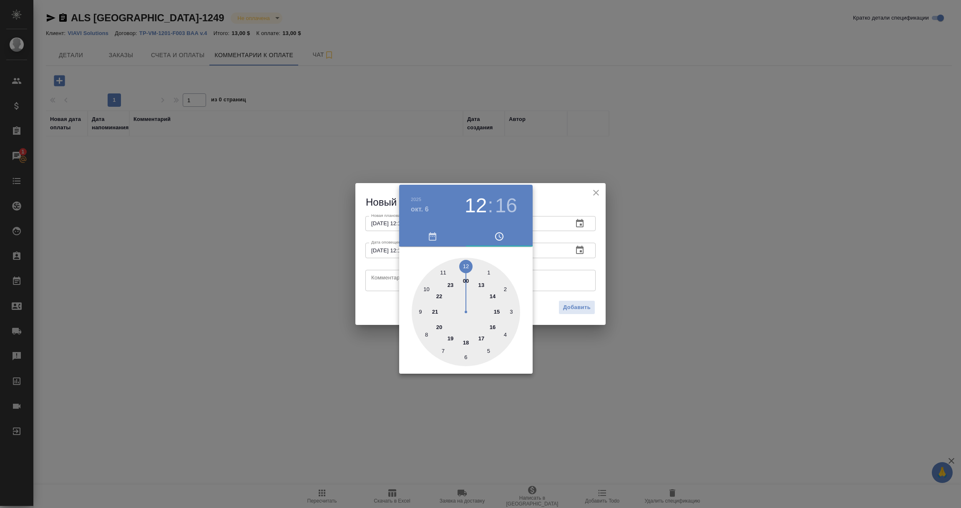
click at [379, 277] on div at bounding box center [480, 254] width 961 height 508
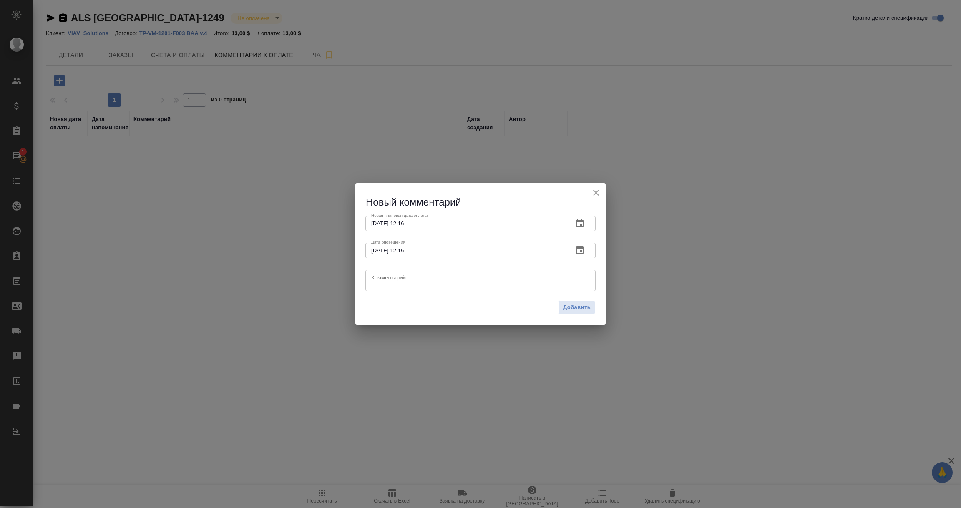
click at [379, 277] on textarea at bounding box center [480, 280] width 218 height 13
paste textarea "Оплата до [DATE], включая 10 дней на перевод денег в банке."
type textarea "Оплата до [DATE], включая 10 дней на перевод денег в банке."
click at [570, 305] on span "Добавить" at bounding box center [577, 308] width 28 height 10
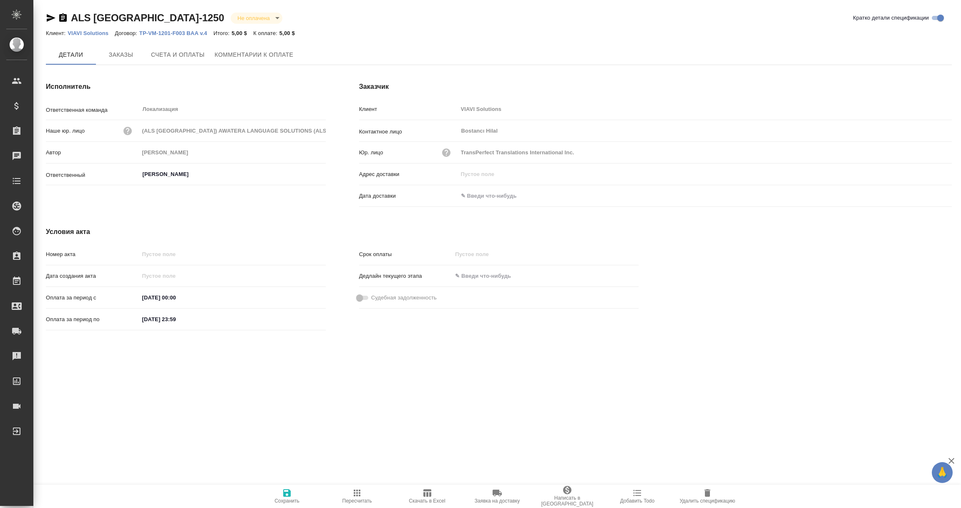
click at [241, 54] on span "Комментарии к оплате" at bounding box center [254, 55] width 79 height 10
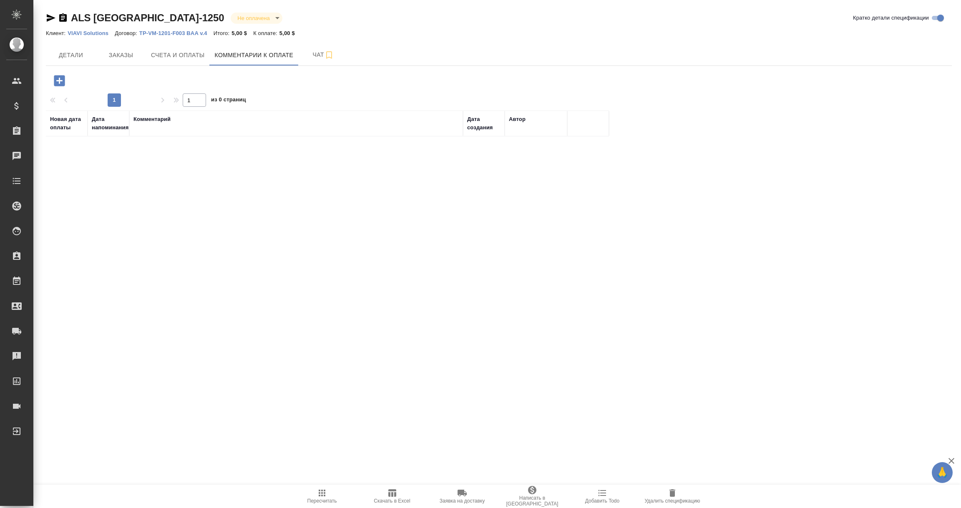
click at [56, 83] on icon "button" at bounding box center [59, 80] width 11 height 11
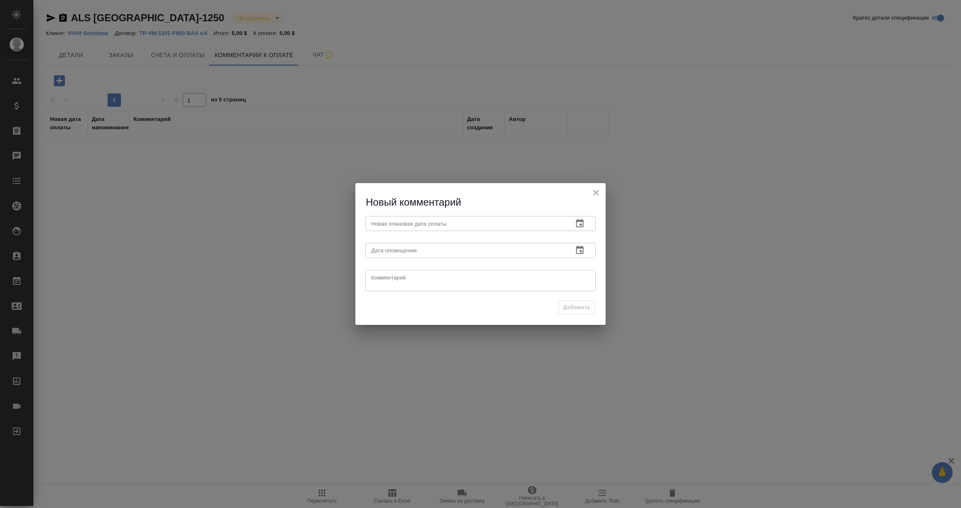
click at [585, 226] on button "button" at bounding box center [580, 223] width 20 height 20
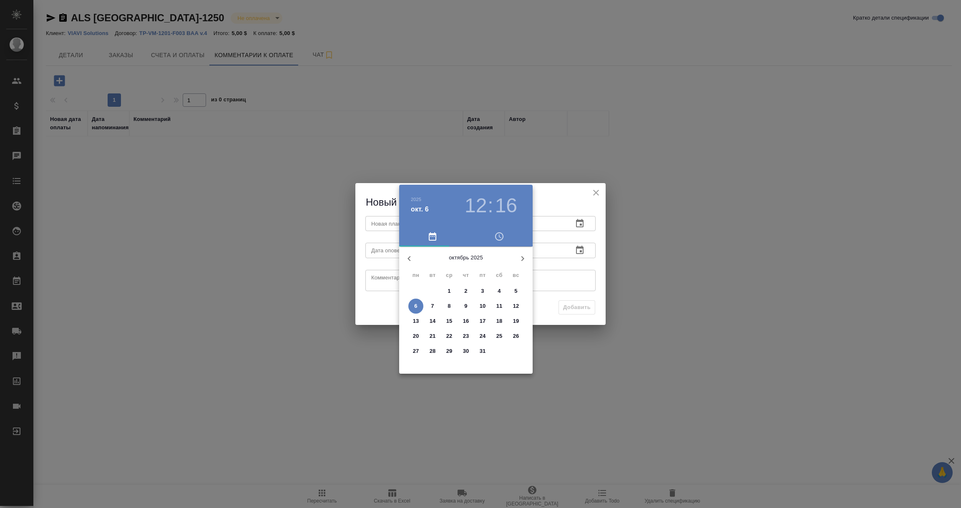
click at [521, 259] on icon "button" at bounding box center [522, 259] width 10 height 10
click at [467, 349] on p "27" at bounding box center [466, 351] width 6 height 8
type input "27.11.2025 12:16"
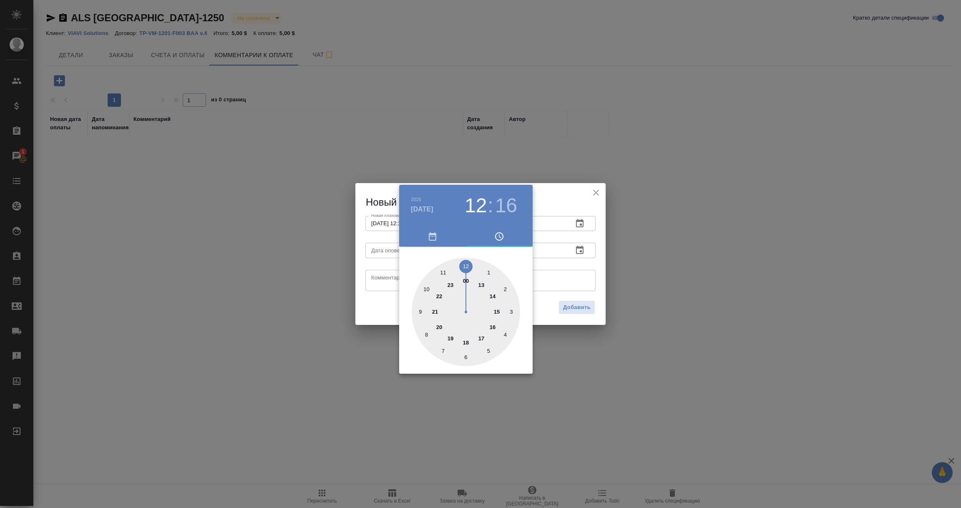
click at [561, 273] on div at bounding box center [480, 254] width 961 height 508
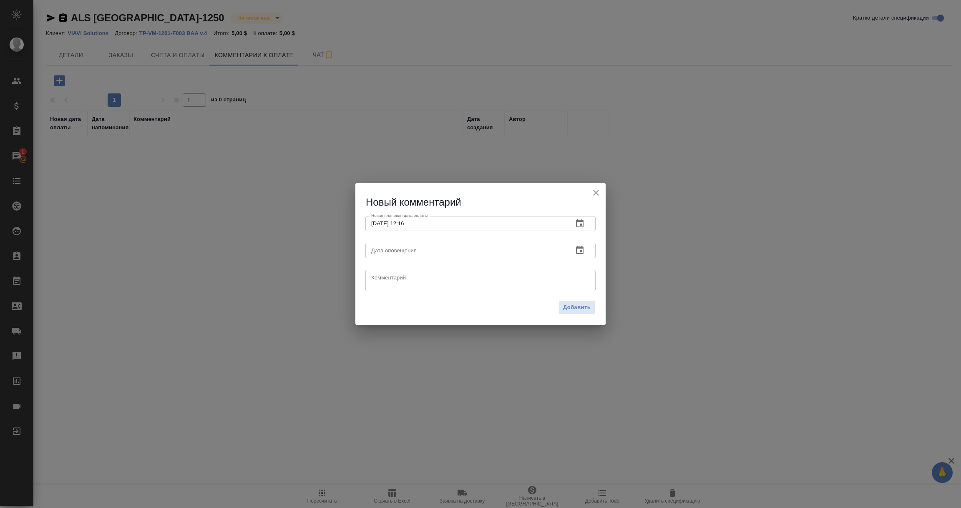
click at [577, 249] on icon "button" at bounding box center [580, 250] width 10 height 10
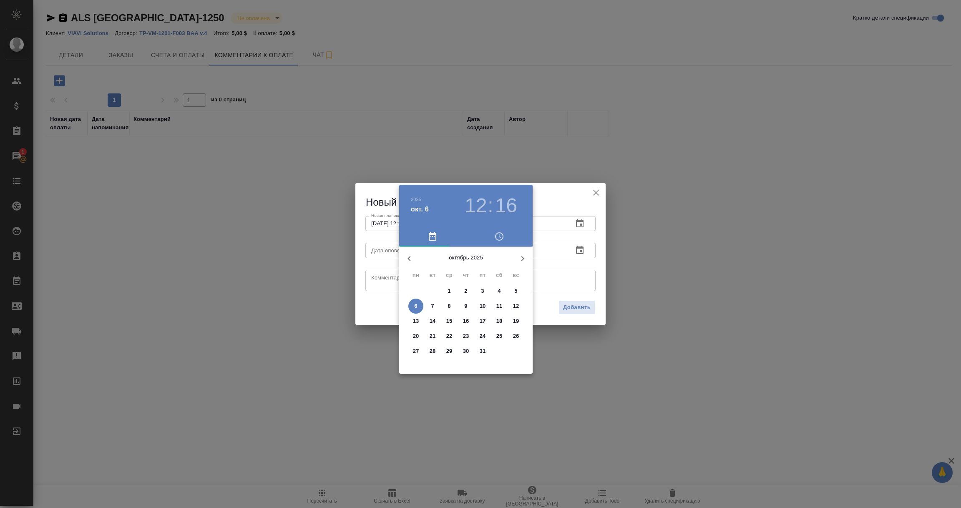
click at [417, 306] on span "6" at bounding box center [415, 306] width 15 height 8
type input "06.10.2025 12:16"
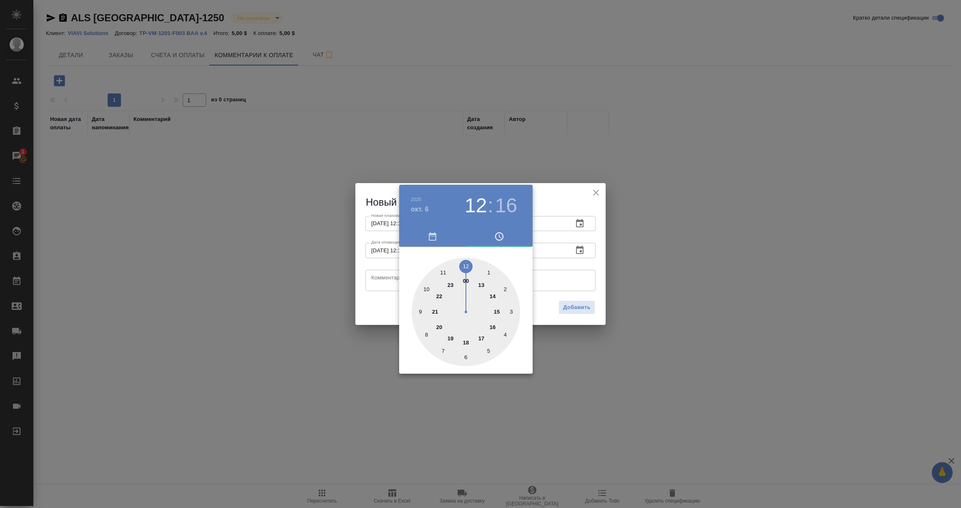
click at [381, 278] on div at bounding box center [480, 254] width 961 height 508
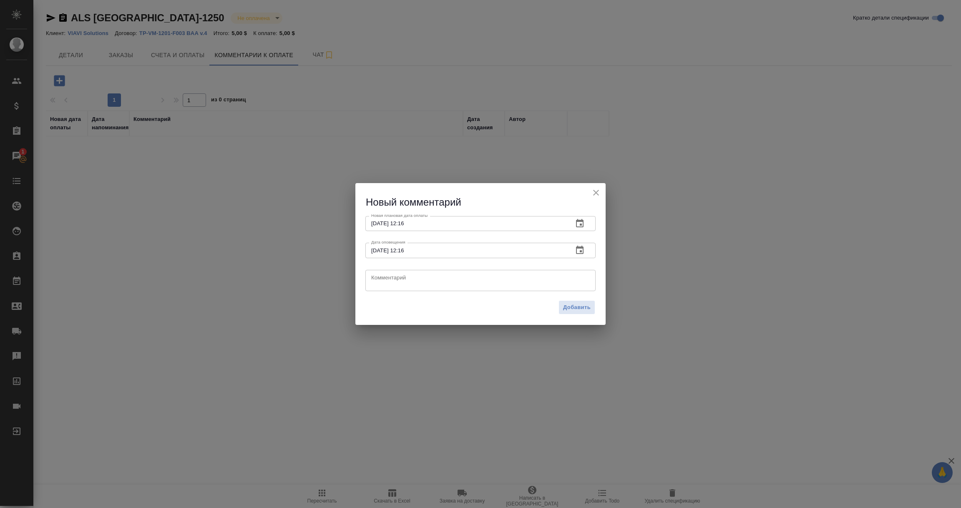
click at [381, 278] on textarea at bounding box center [480, 280] width 218 height 13
paste textarea "Оплата до 26.11.2025, включая 10 дней на перевод денег в банке."
type textarea "Оплата до 26.11.2025, включая 10 дней на перевод денег в банке."
click at [571, 310] on span "Добавить" at bounding box center [577, 308] width 28 height 10
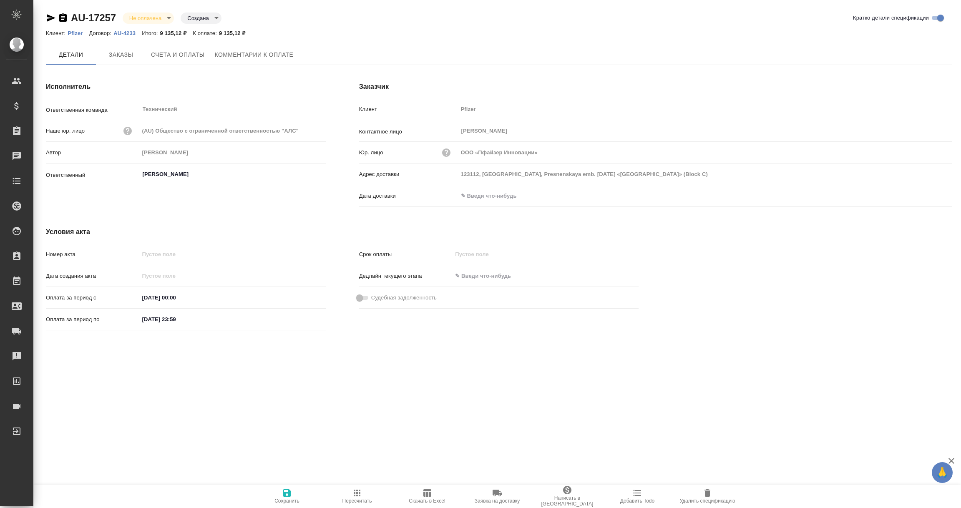
click at [491, 195] on input "text" at bounding box center [494, 196] width 73 height 12
click at [929, 196] on icon "button" at bounding box center [927, 196] width 10 height 10
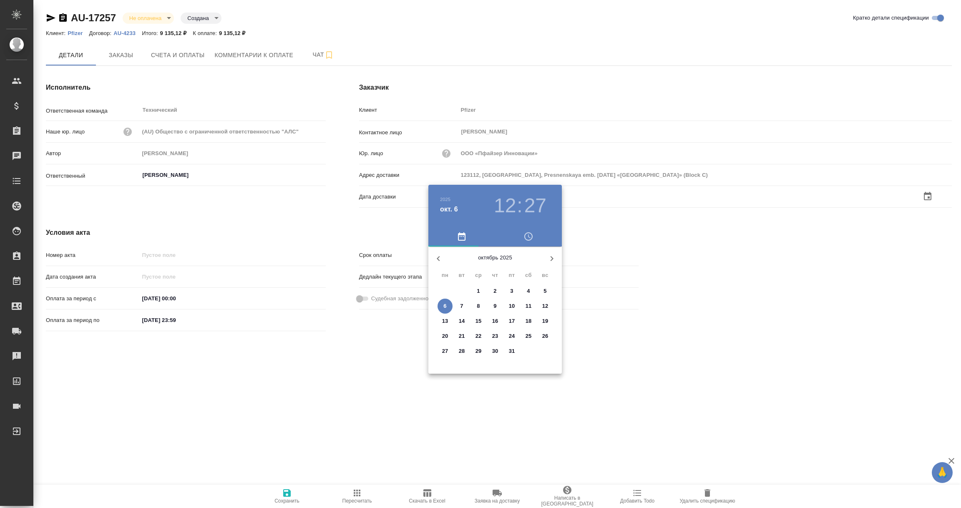
click at [444, 304] on p "6" at bounding box center [444, 306] width 3 height 8
type input "[DATE] 12:27"
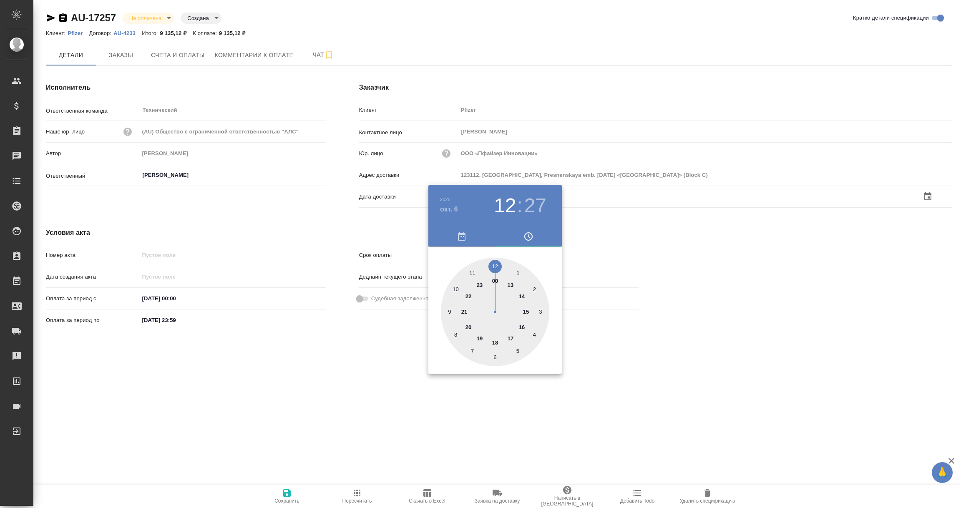
click at [357, 386] on div at bounding box center [480, 254] width 961 height 508
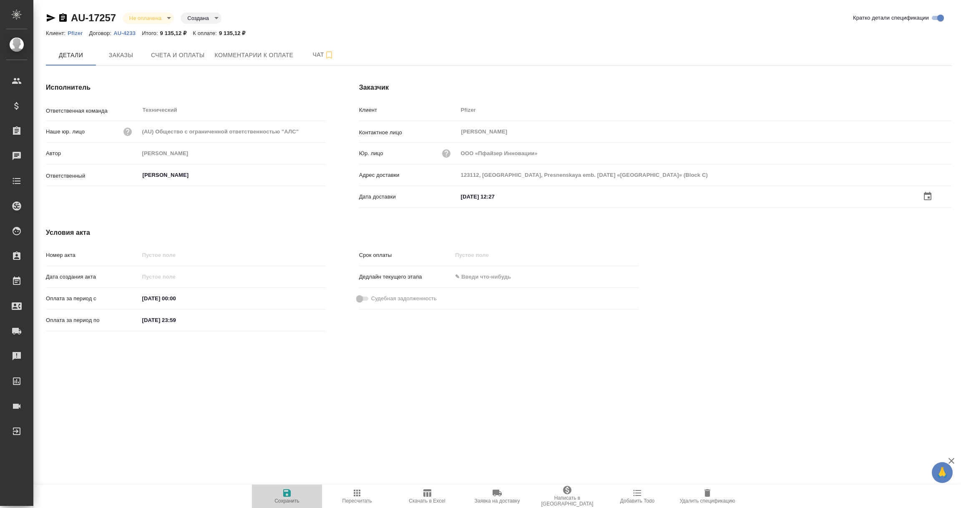
click at [290, 496] on icon "button" at bounding box center [287, 493] width 8 height 8
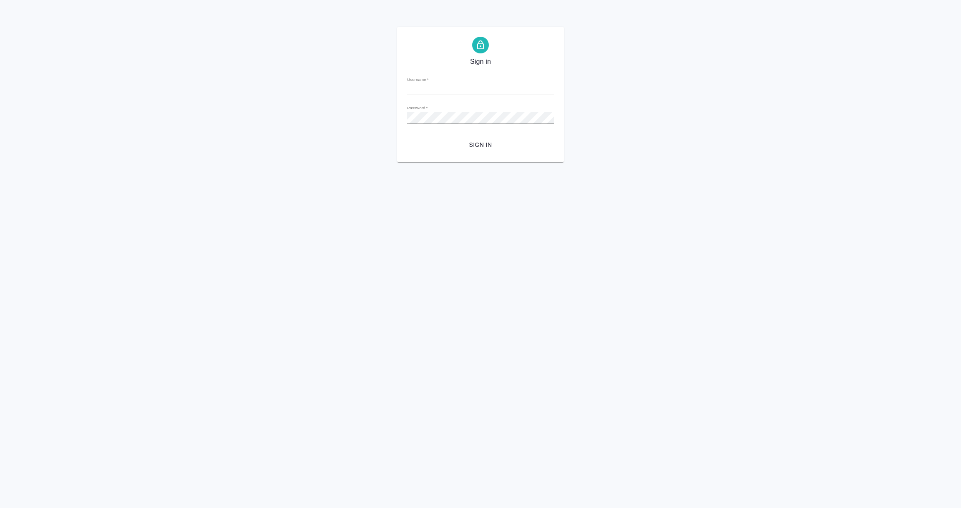
type input "[PERSON_NAME][EMAIL_ADDRESS][DOMAIN_NAME]"
click at [472, 148] on span "Sign in" at bounding box center [480, 145] width 133 height 10
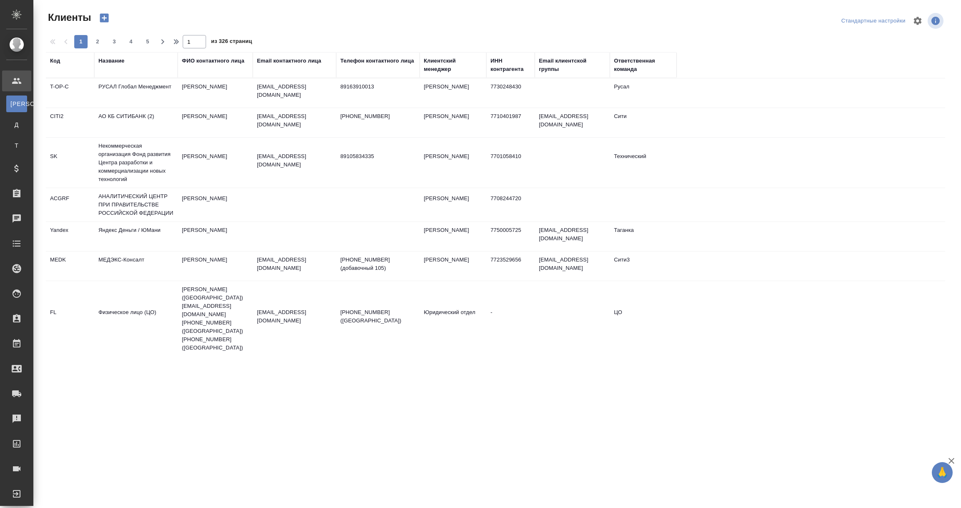
select select "RU"
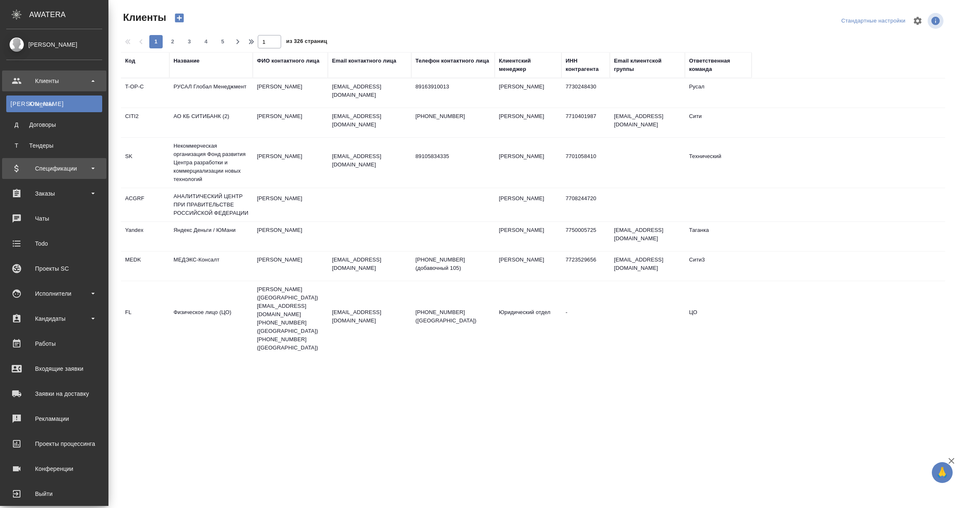
click at [58, 171] on div "Спецификации" at bounding box center [54, 168] width 96 height 13
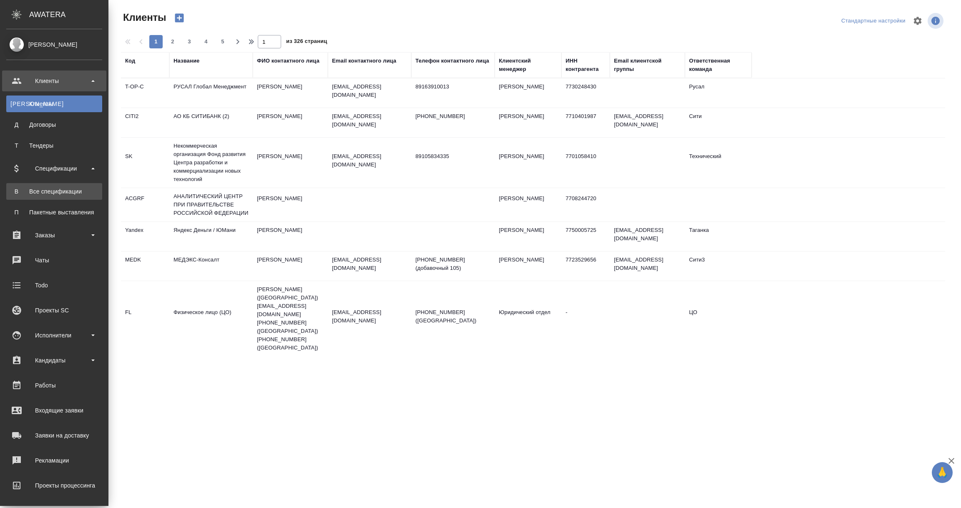
click at [60, 191] on div "Все спецификации" at bounding box center [54, 191] width 88 height 8
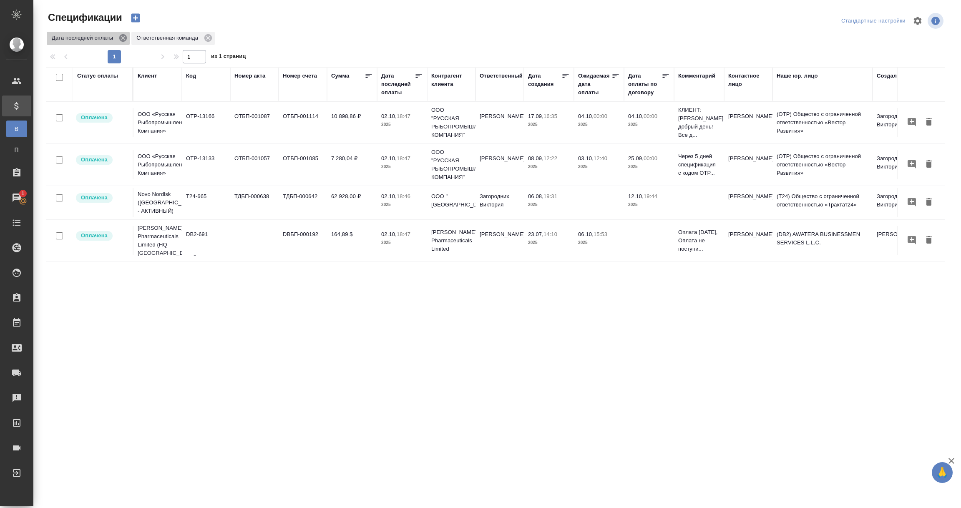
click at [123, 41] on icon at bounding box center [123, 38] width 8 height 8
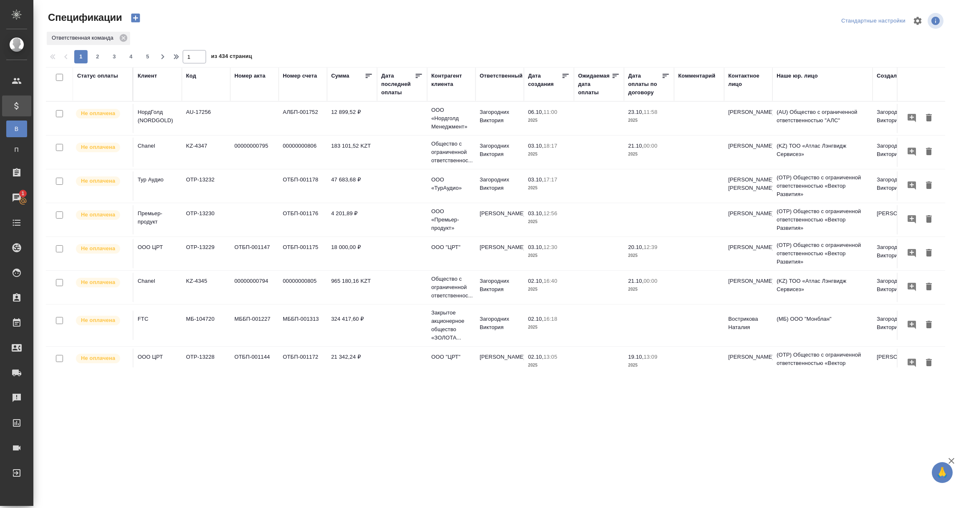
click at [101, 76] on div "Статус оплаты" at bounding box center [97, 76] width 41 height 8
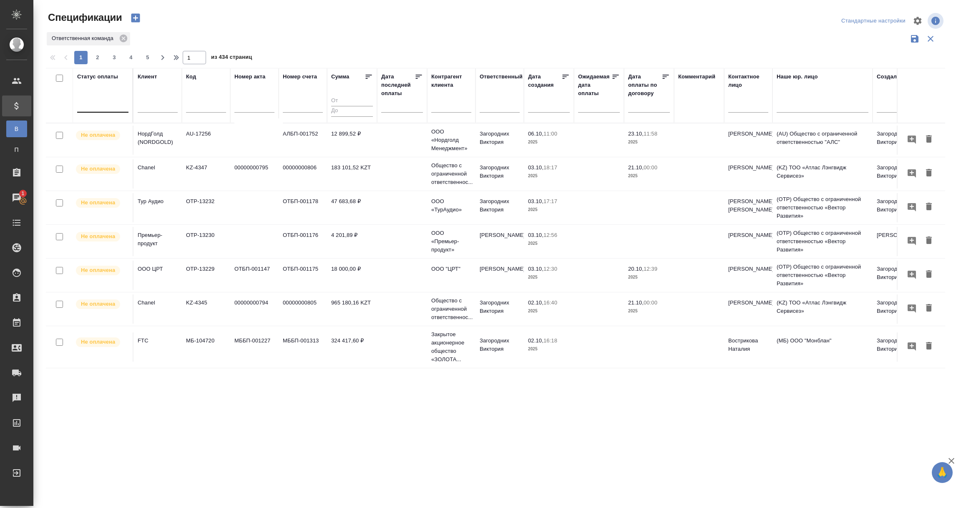
click at [103, 109] on div at bounding box center [102, 104] width 51 height 12
click at [157, 141] on div "Просрочена" at bounding box center [200, 145] width 125 height 15
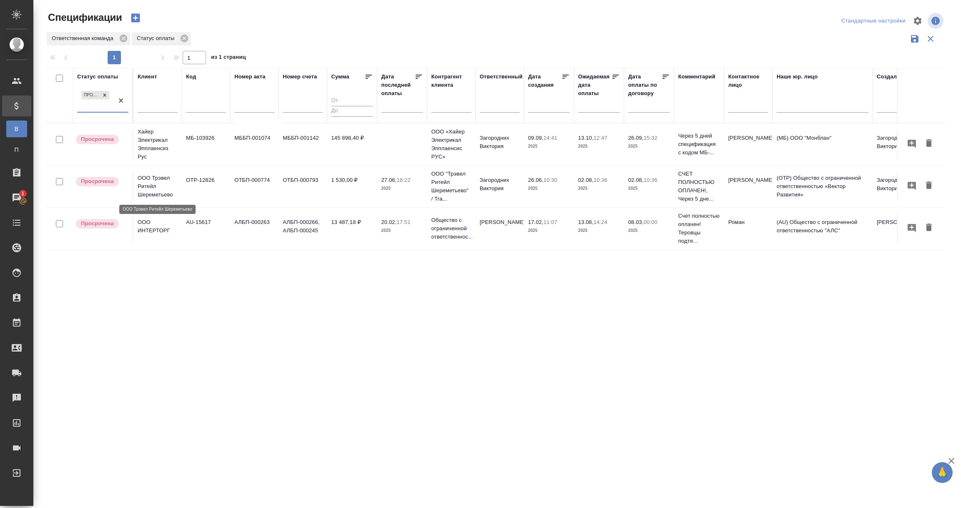
click at [152, 186] on p "ООО Трэвел Ритейл Шереметьево" at bounding box center [158, 186] width 40 height 25
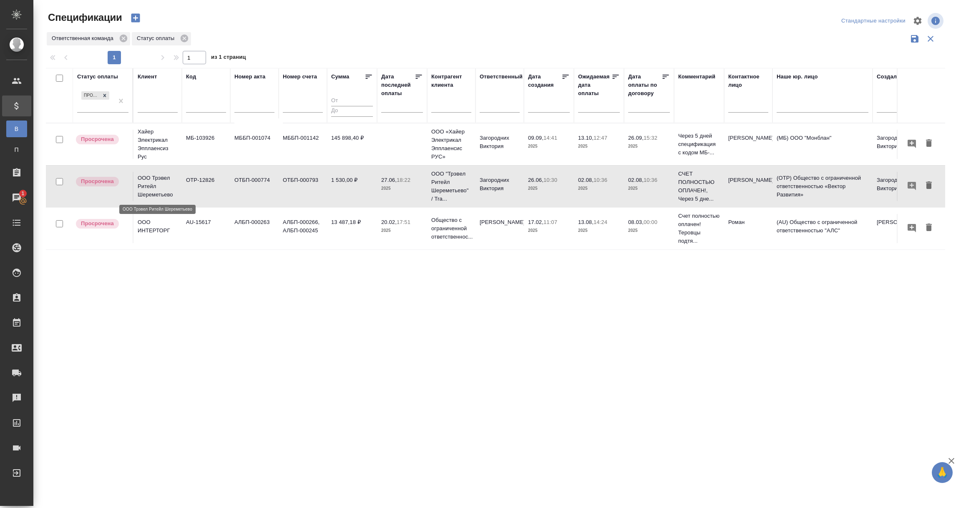
click at [152, 186] on p "ООО Трэвел Ритейл Шереметьево" at bounding box center [158, 186] width 40 height 25
click at [156, 233] on p "ООО ИНТЕРТОРГ" at bounding box center [158, 226] width 40 height 17
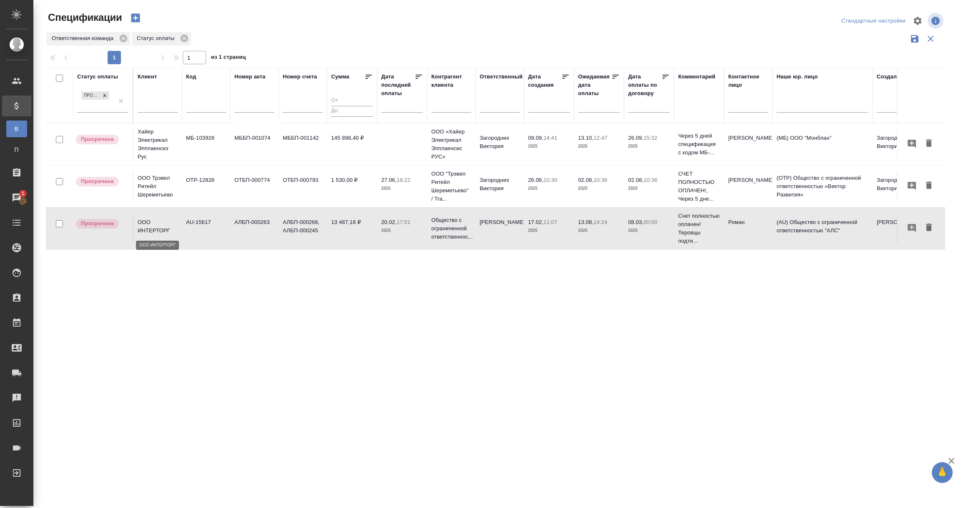
click at [156, 233] on p "ООО ИНТЕРТОРГ" at bounding box center [158, 226] width 40 height 17
click at [178, 236] on td "ООО ИНТЕРТОРГ" at bounding box center [157, 228] width 48 height 29
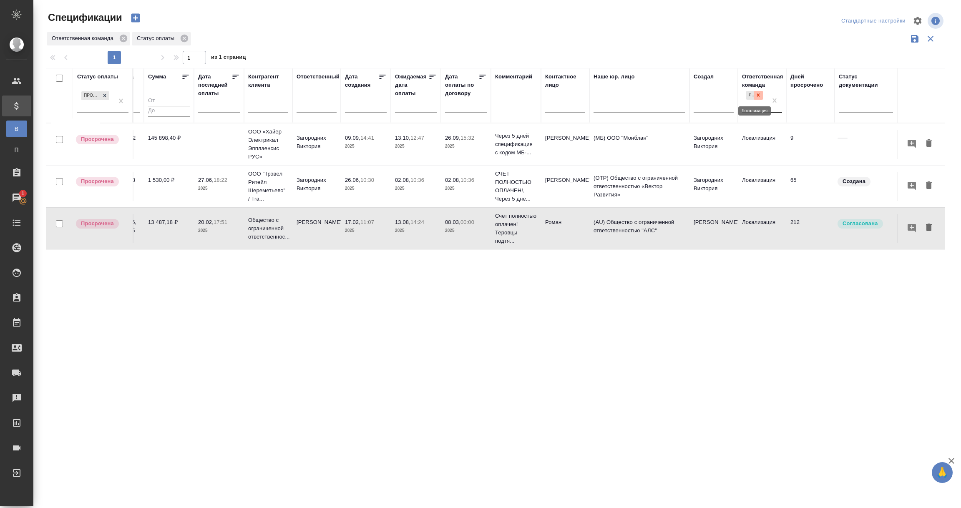
click at [759, 96] on icon at bounding box center [758, 95] width 3 height 3
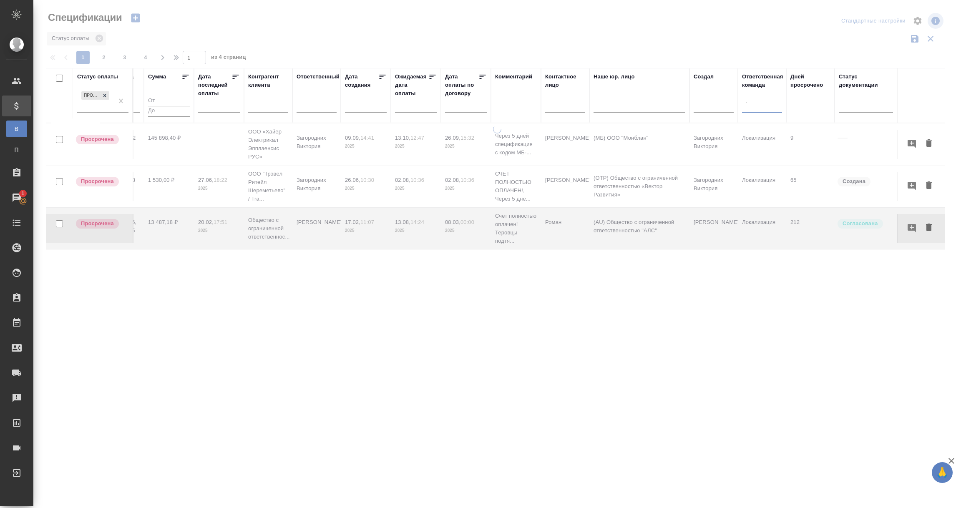
type input "тех"
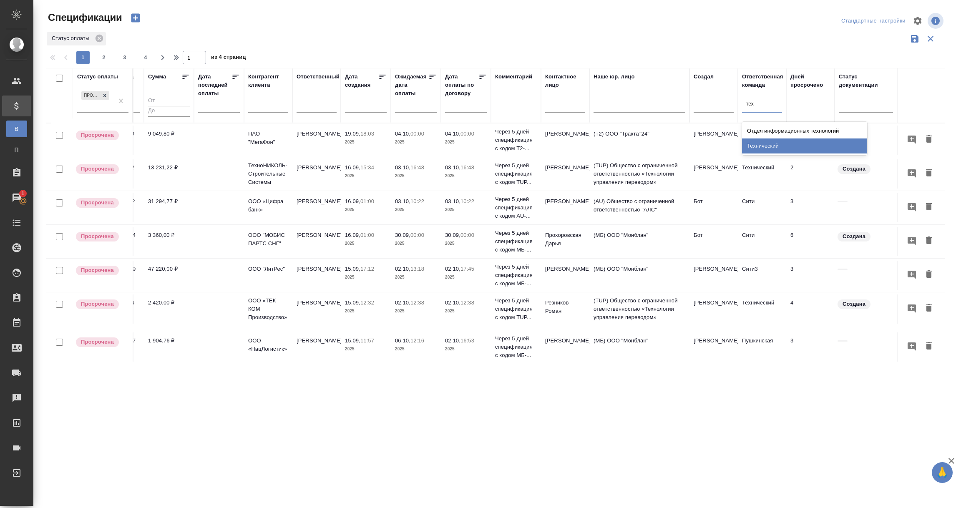
click at [768, 139] on div "Технический" at bounding box center [804, 145] width 125 height 15
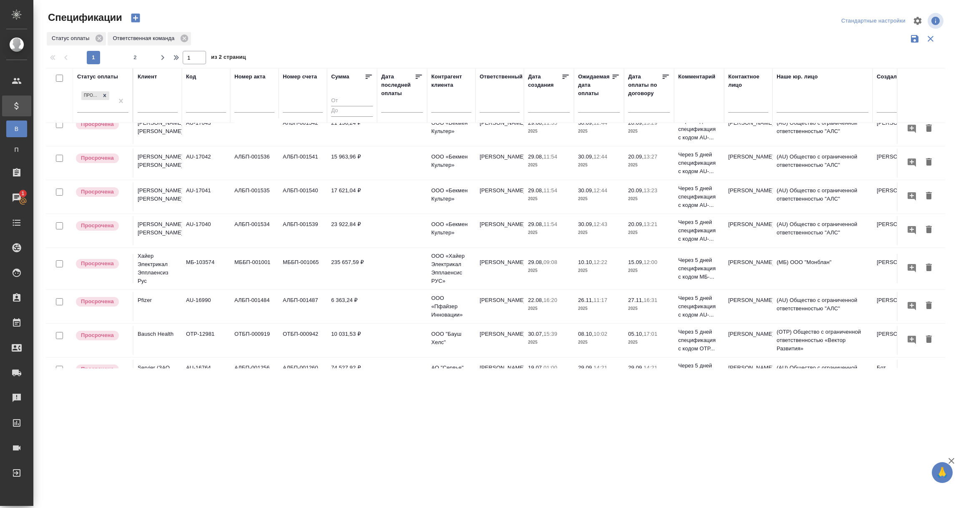
scroll to position [0, 0]
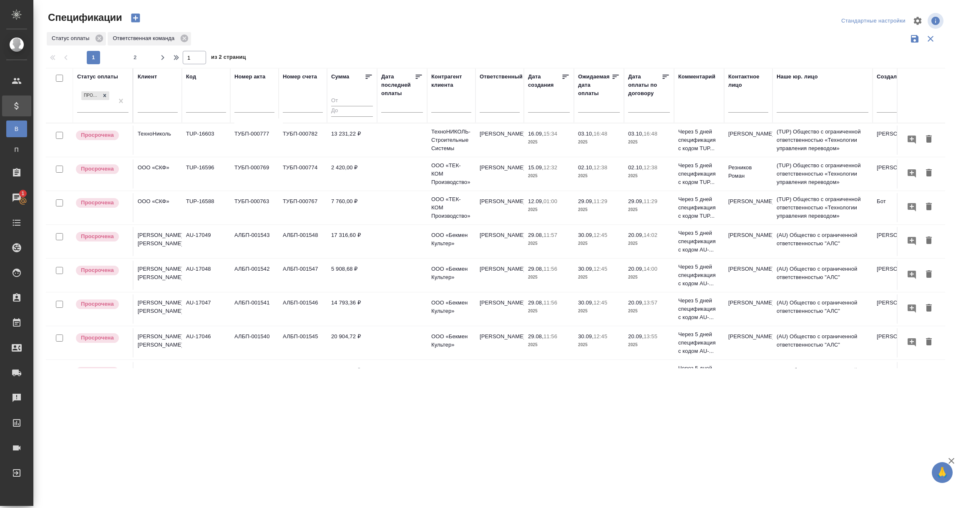
click at [139, 56] on span "2" at bounding box center [134, 57] width 13 height 8
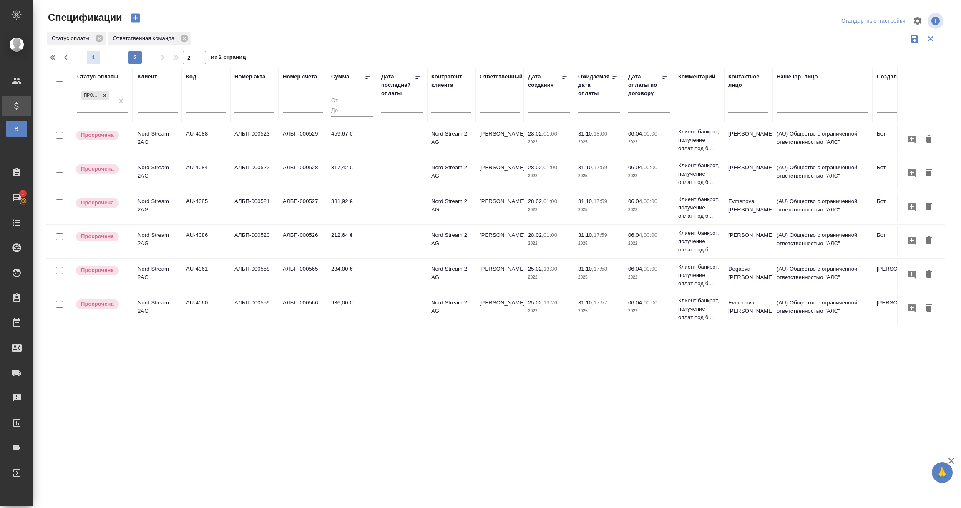
click at [87, 52] on button "1" at bounding box center [93, 57] width 13 height 13
type input "1"
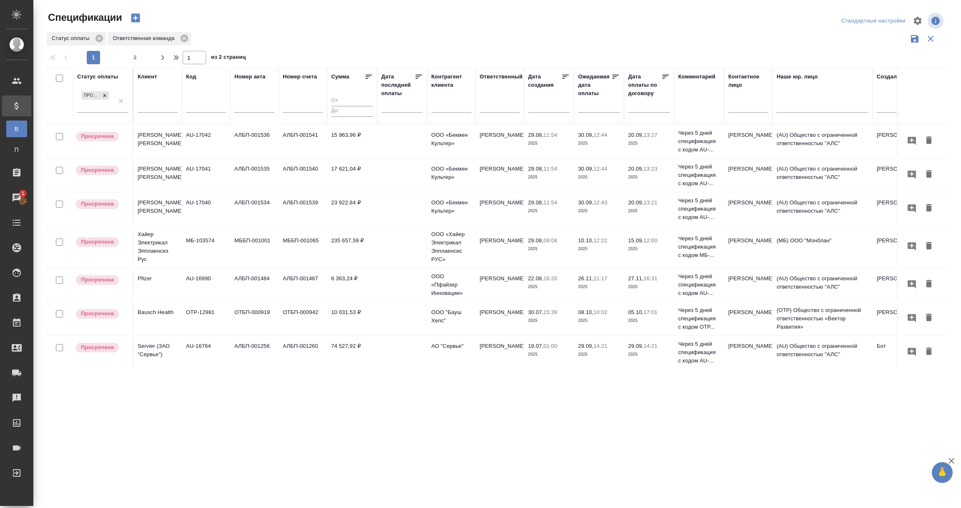
scroll to position [375, 0]
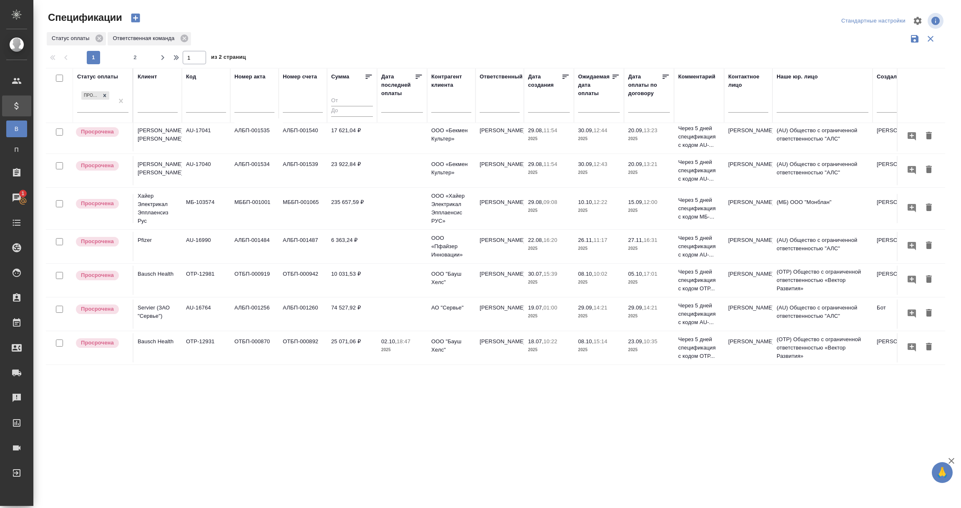
click at [160, 241] on p "Pfizer" at bounding box center [158, 240] width 40 height 8
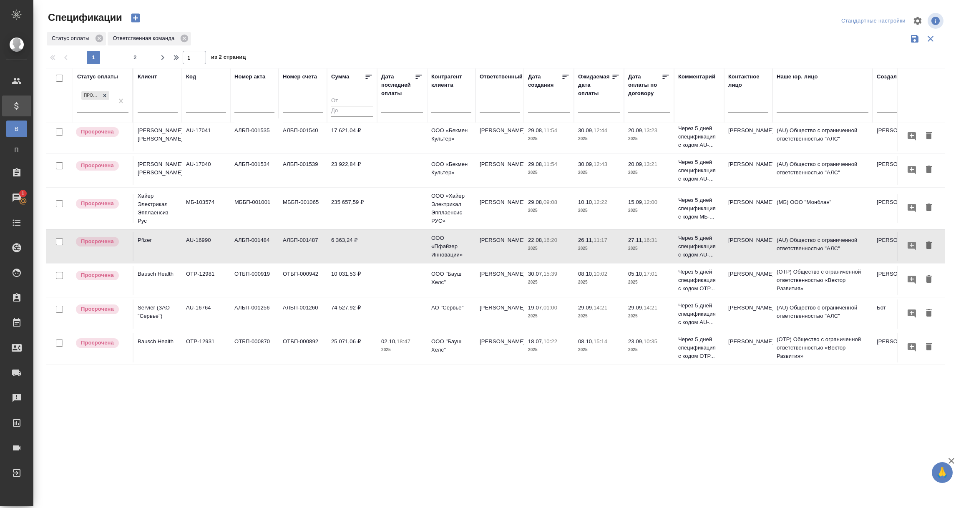
click at [154, 246] on td "Pfizer" at bounding box center [157, 246] width 48 height 29
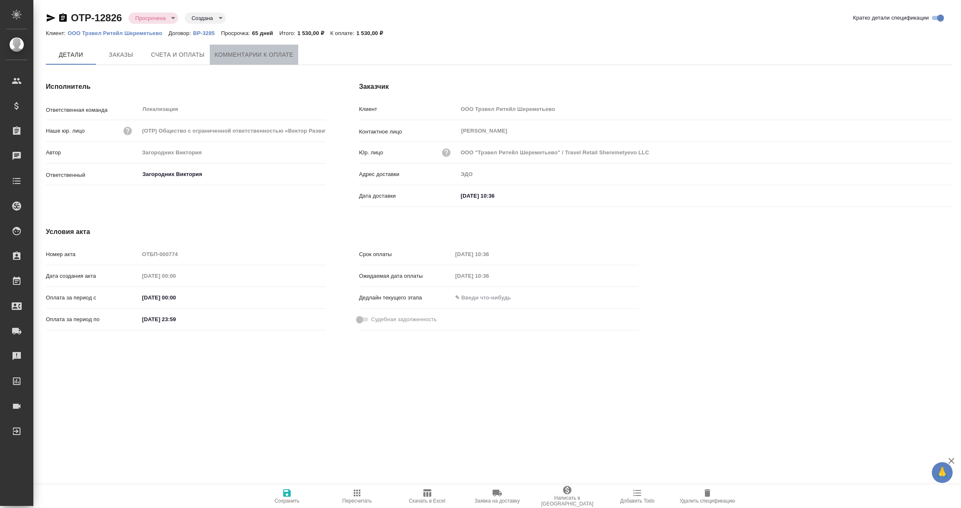
click at [261, 47] on button "Комментарии к оплате" at bounding box center [254, 55] width 89 height 20
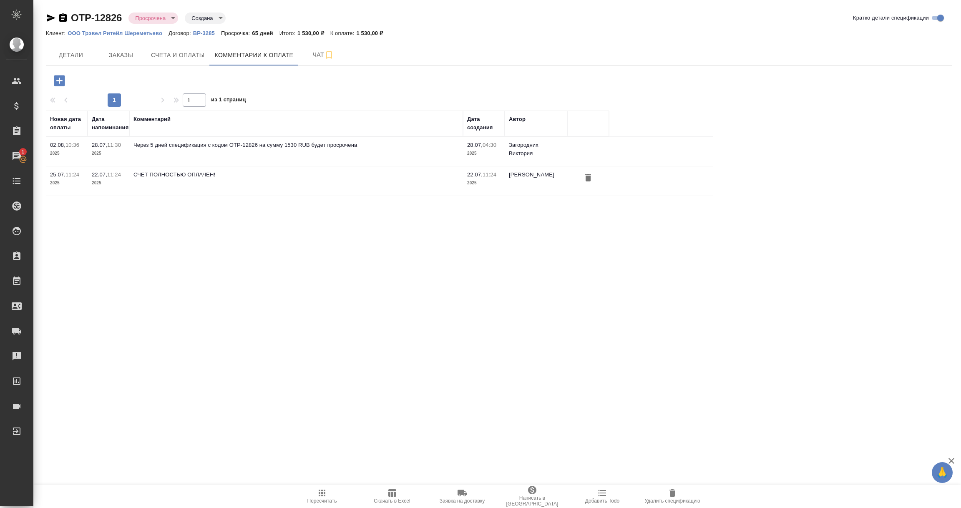
click at [63, 17] on icon "button" at bounding box center [63, 18] width 10 height 10
click at [195, 57] on span "Счета и оплаты" at bounding box center [178, 55] width 54 height 10
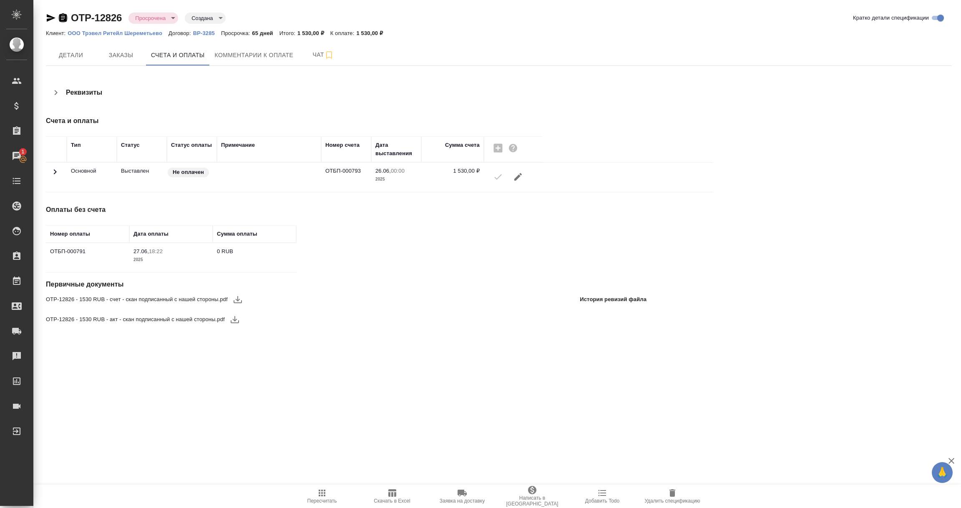
click at [63, 14] on icon "button" at bounding box center [63, 17] width 8 height 8
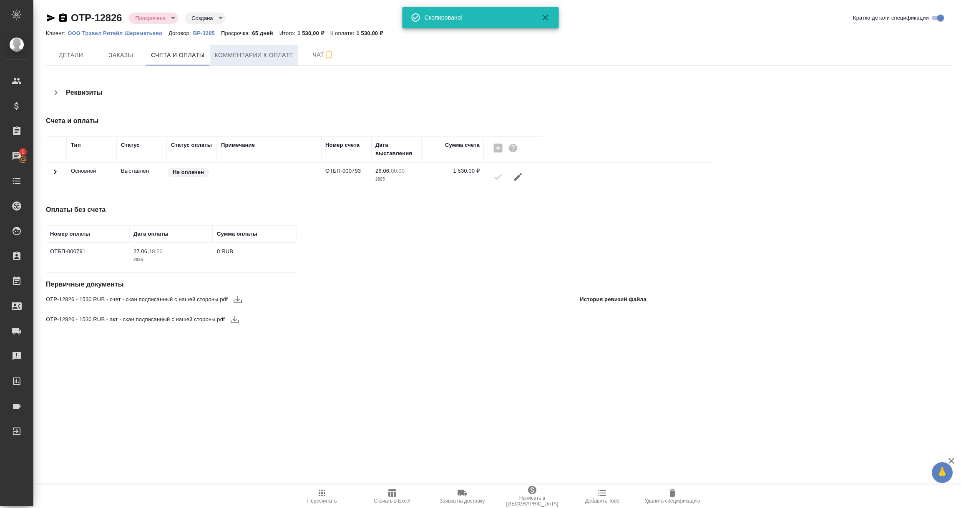
click at [256, 54] on span "Комментарии к оплате" at bounding box center [254, 55] width 79 height 10
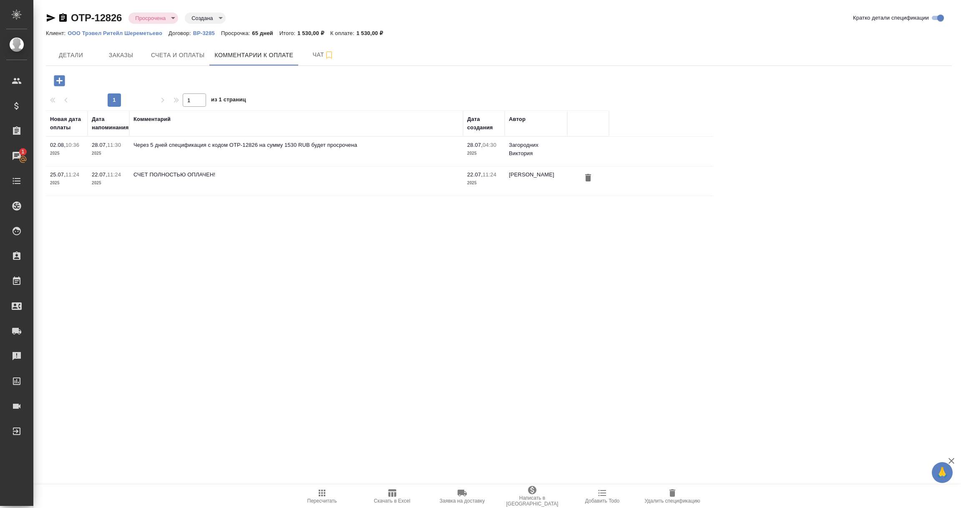
click at [62, 82] on icon "button" at bounding box center [59, 80] width 11 height 11
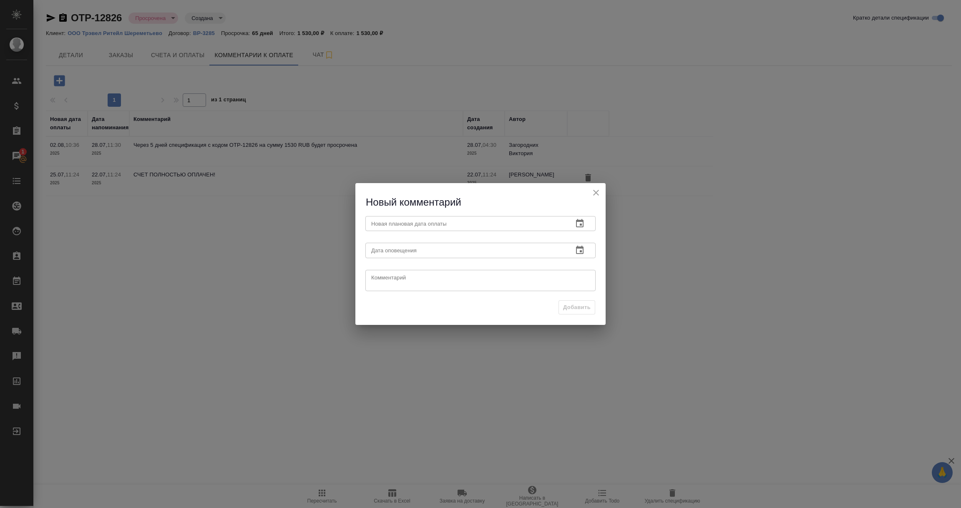
click at [576, 221] on icon "button" at bounding box center [580, 223] width 8 height 8
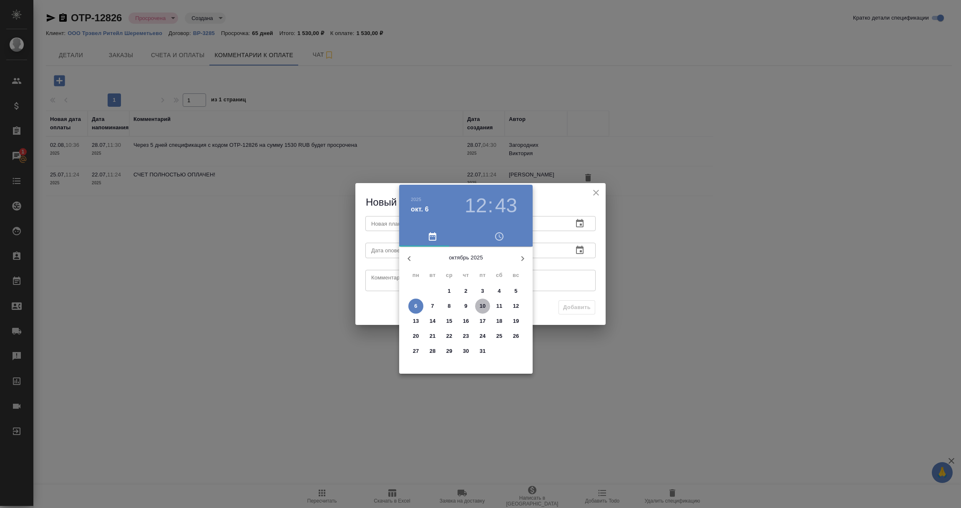
click at [480, 306] on p "10" at bounding box center [483, 306] width 6 height 8
type input "10.10.2025 12:43"
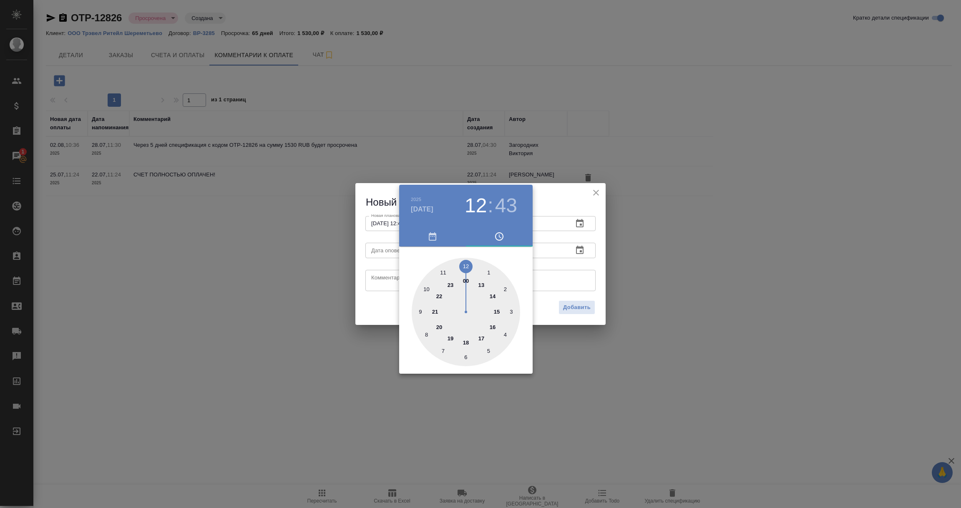
click at [581, 253] on div at bounding box center [480, 254] width 961 height 508
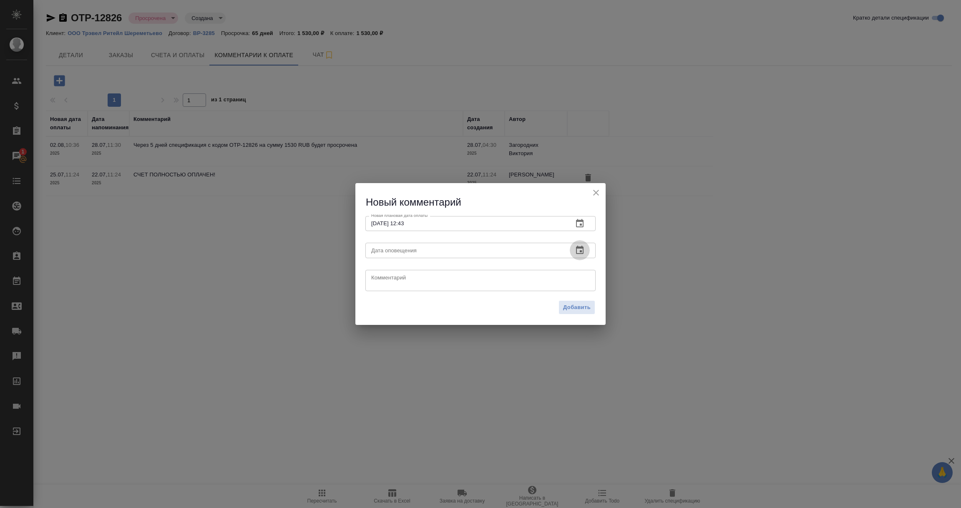
click at [579, 248] on icon "button" at bounding box center [580, 250] width 8 height 8
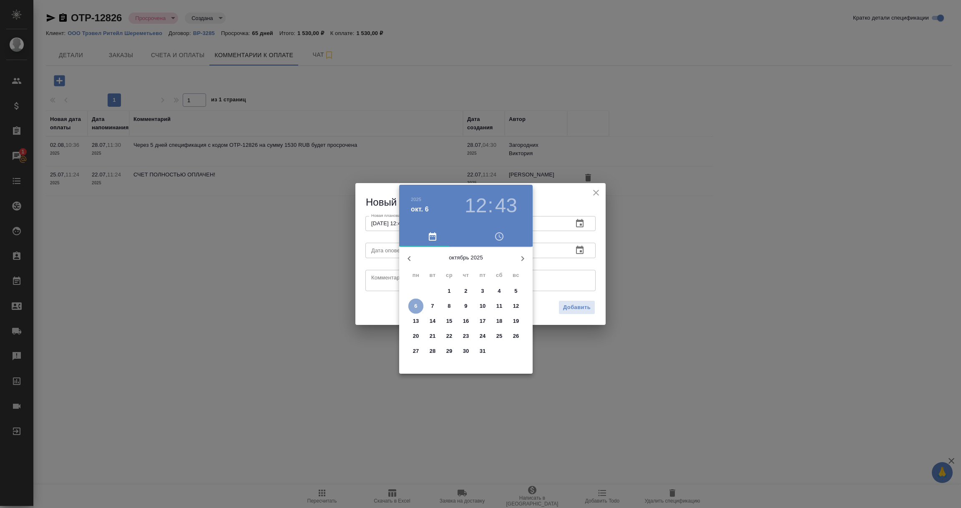
click at [416, 304] on p "6" at bounding box center [415, 306] width 3 height 8
type input "06.10.2025 12:43"
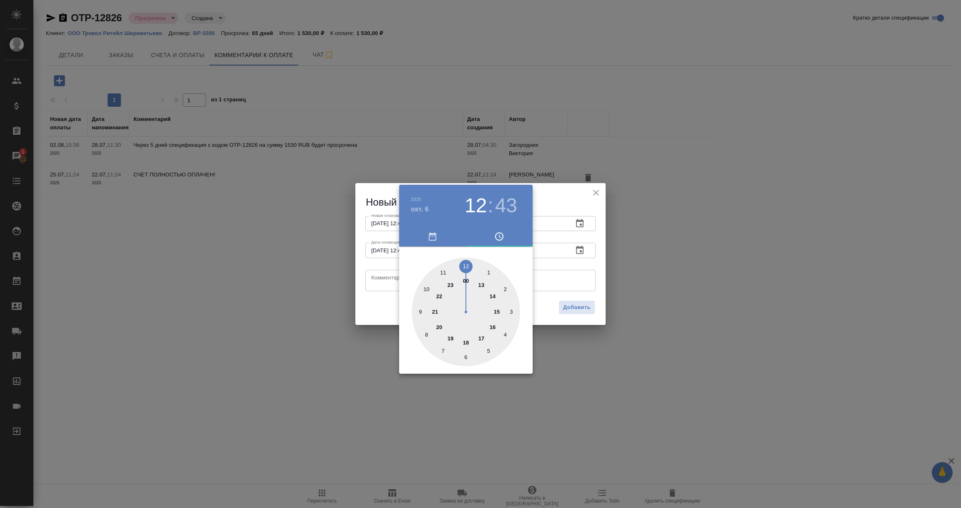
click at [389, 281] on div at bounding box center [480, 254] width 961 height 508
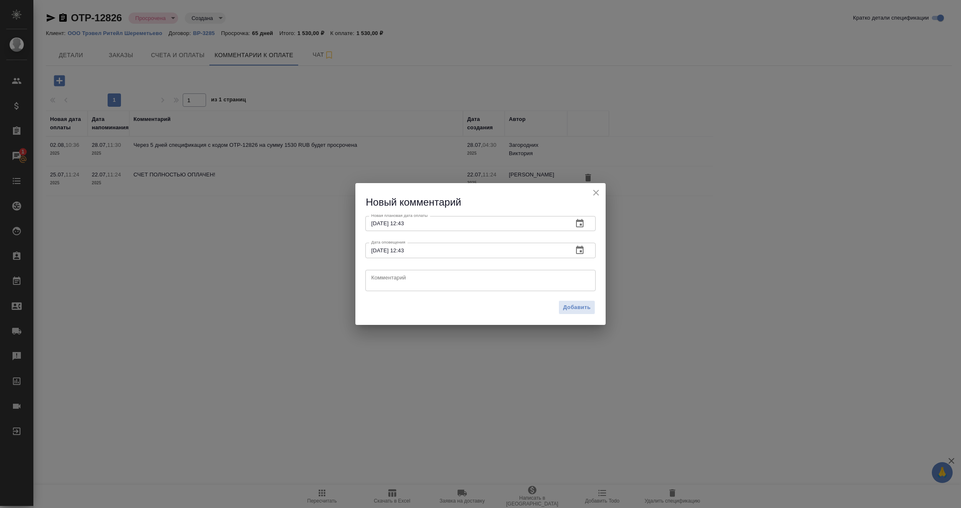
click at [389, 281] on textarea at bounding box center [480, 280] width 218 height 13
type textarea "Счет оплачен, оплата не подтянулась в Теру, создала тикт на исправление."
click at [580, 306] on span "Добавить" at bounding box center [577, 308] width 28 height 10
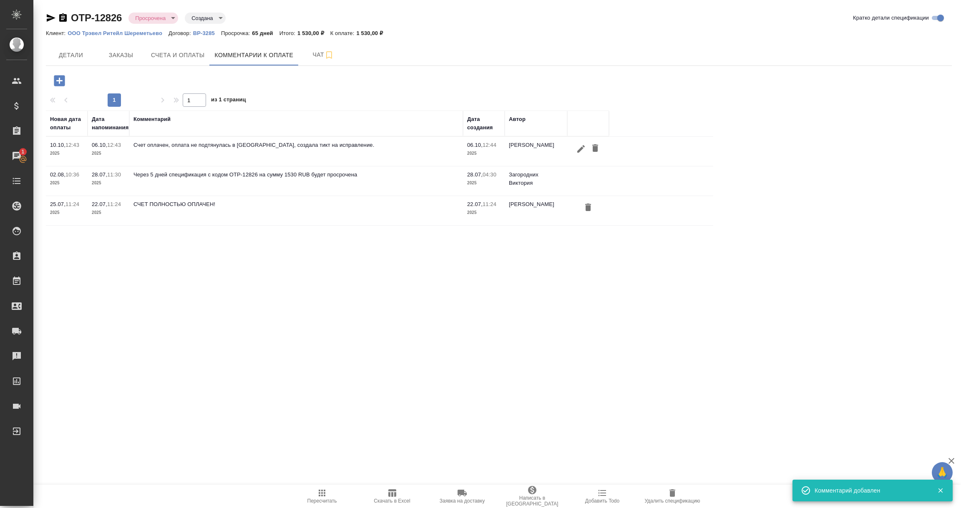
click at [48, 16] on icon "button" at bounding box center [51, 18] width 9 height 8
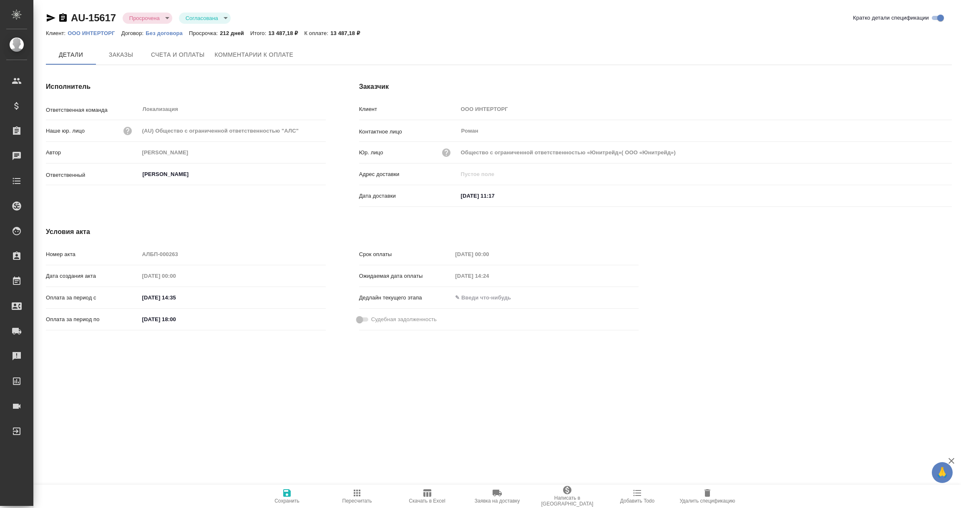
type input "Общество с ограниченной ответственностью «Юнитрейд»( ООО «Юнитрейд»)"
click at [113, 55] on span "Заказы" at bounding box center [121, 55] width 40 height 10
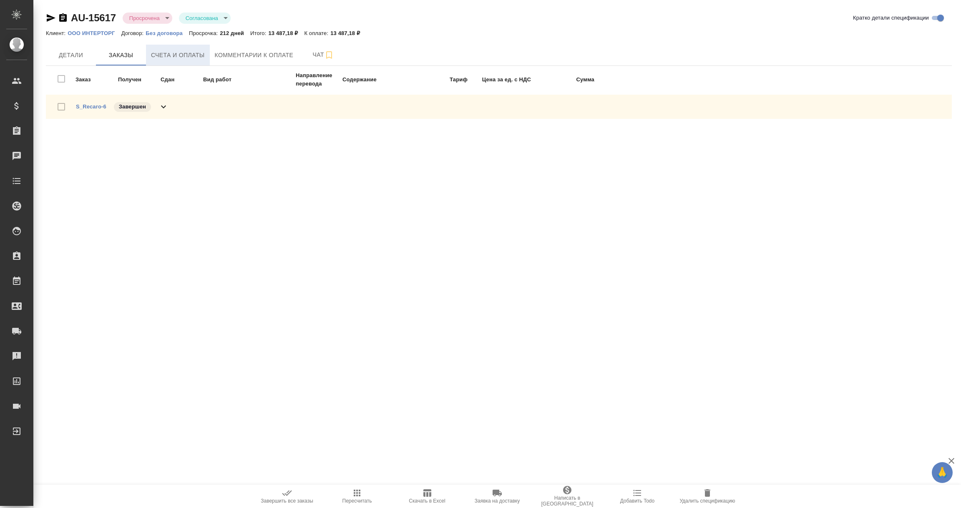
click at [168, 57] on span "Счета и оплаты" at bounding box center [178, 55] width 54 height 10
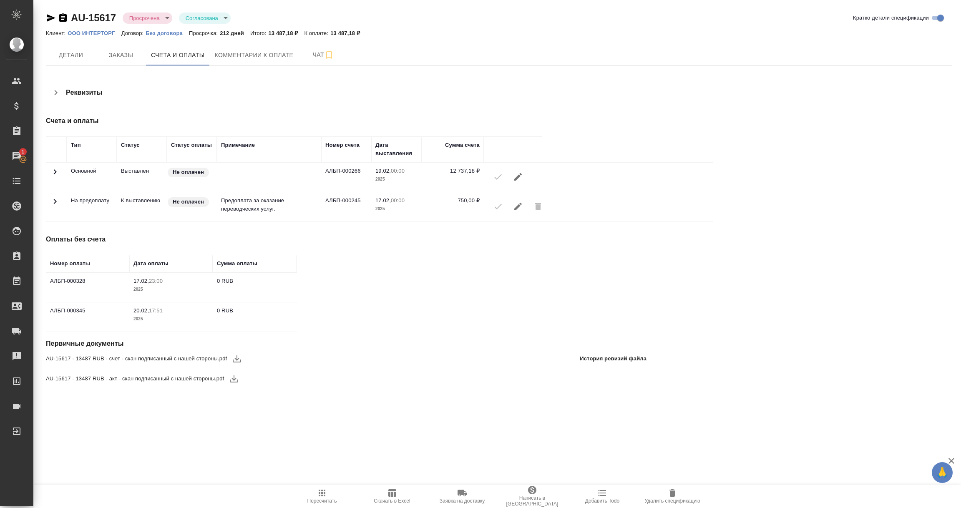
click at [48, 201] on td at bounding box center [56, 206] width 21 height 29
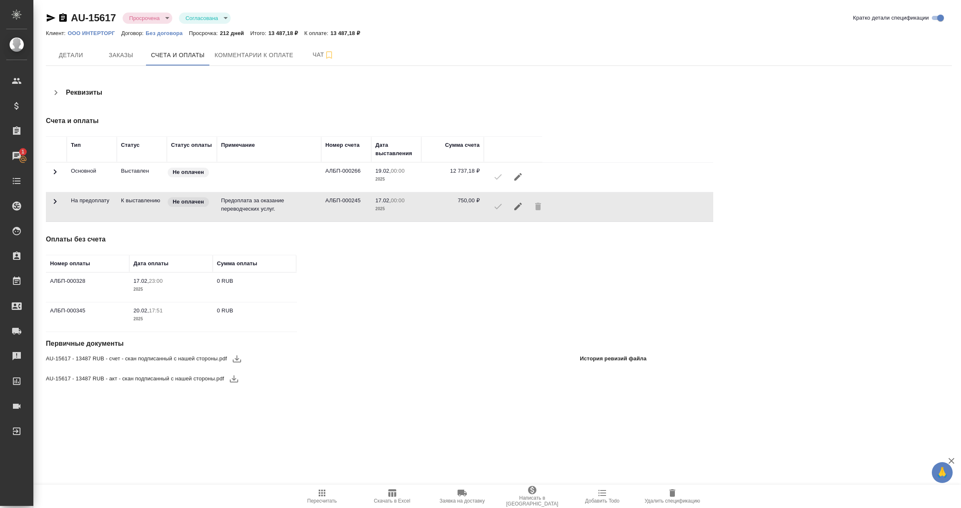
click at [55, 171] on icon at bounding box center [55, 171] width 3 height 5
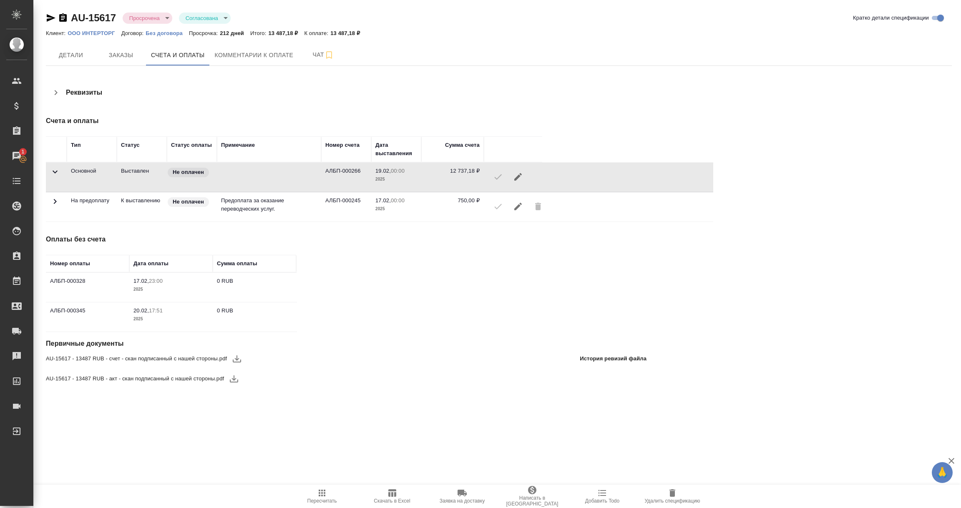
click at [55, 171] on icon at bounding box center [55, 172] width 10 height 10
click at [55, 171] on icon at bounding box center [55, 171] width 3 height 5
click at [62, 17] on icon "button" at bounding box center [63, 18] width 10 height 10
click at [46, 17] on icon "button" at bounding box center [51, 18] width 10 height 10
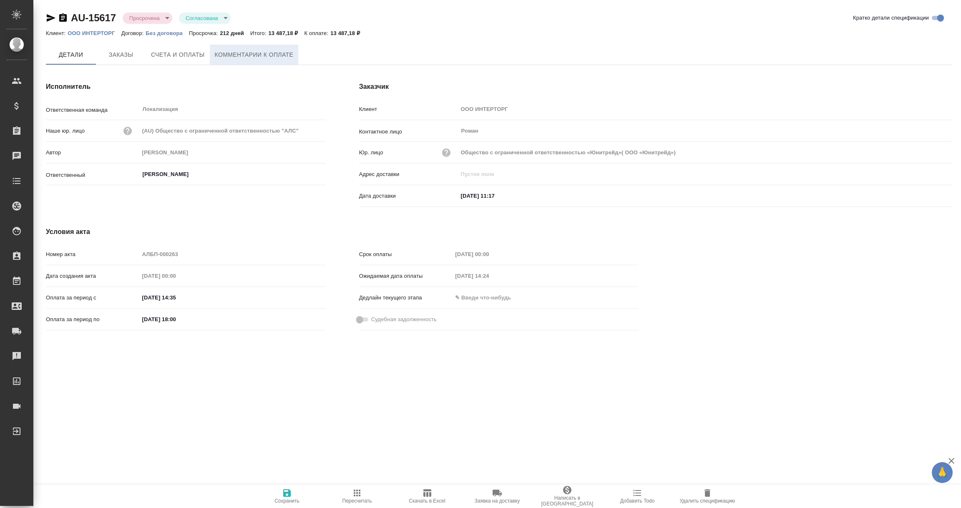
click at [251, 57] on span "Комментарии к оплате" at bounding box center [254, 55] width 79 height 10
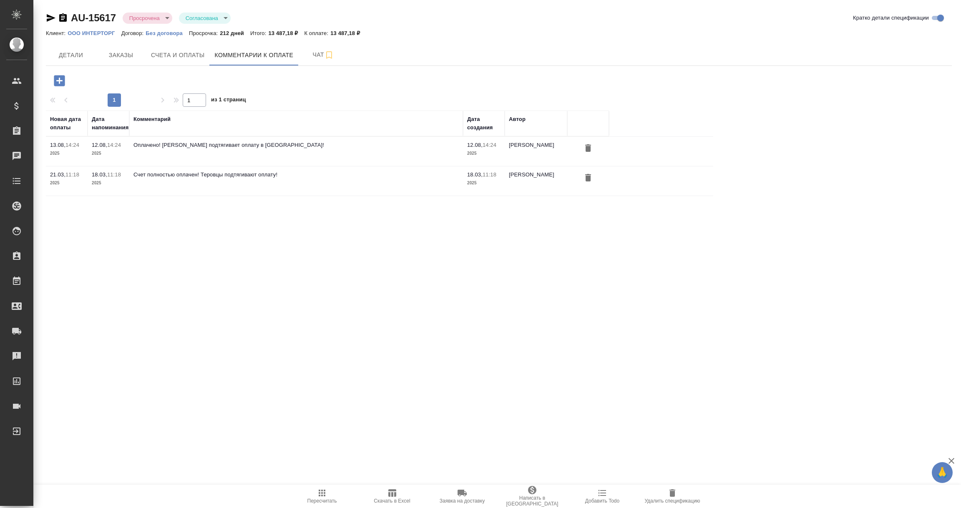
click at [59, 81] on icon "button" at bounding box center [59, 80] width 15 height 15
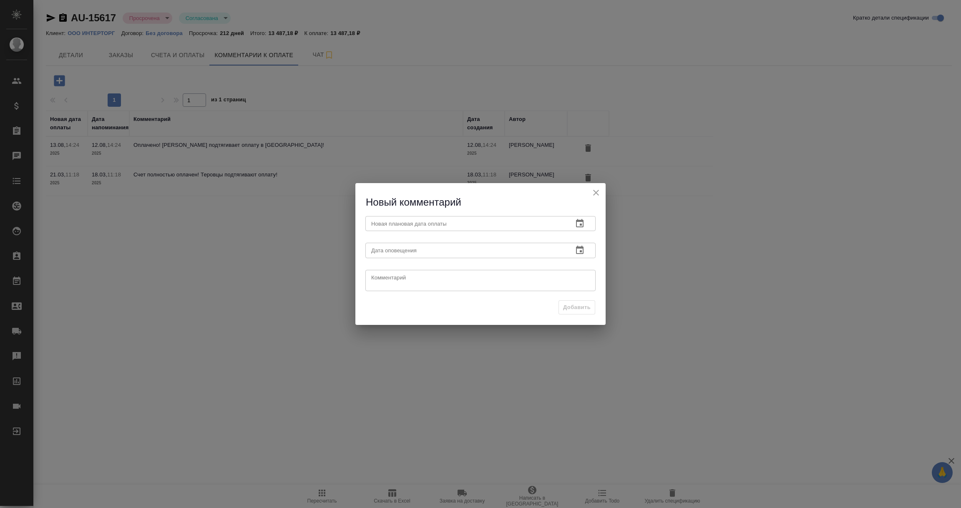
click at [579, 224] on icon "button" at bounding box center [580, 223] width 10 height 10
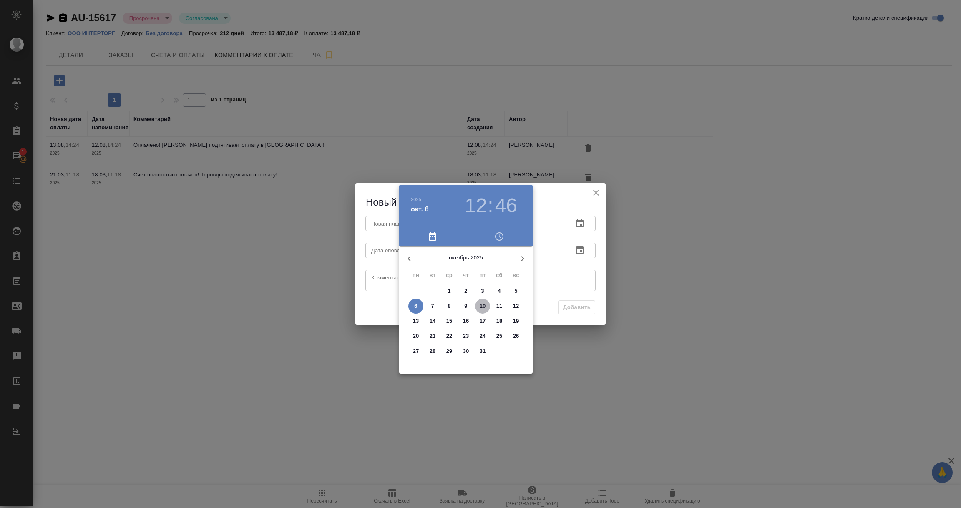
click at [484, 304] on p "10" at bounding box center [483, 306] width 6 height 8
type input "[DATE] 12:46"
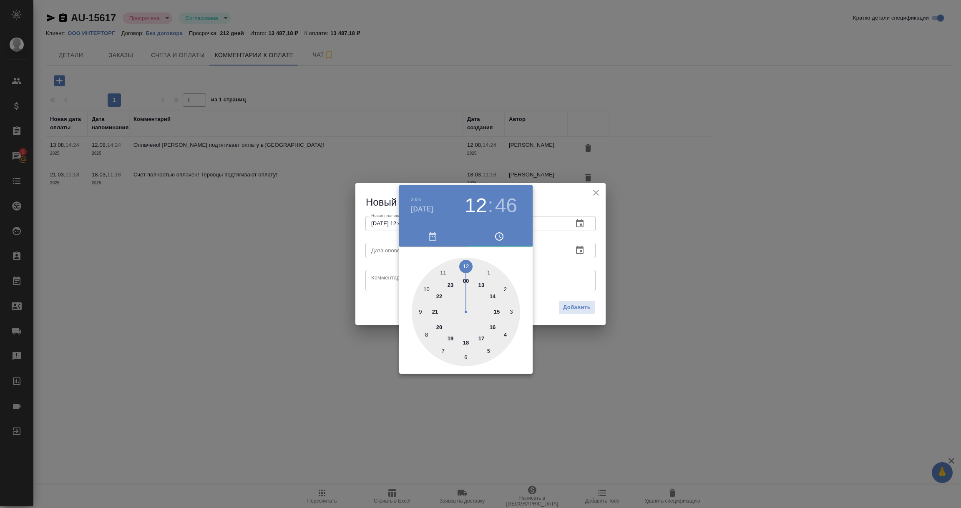
click at [580, 276] on div at bounding box center [480, 254] width 961 height 508
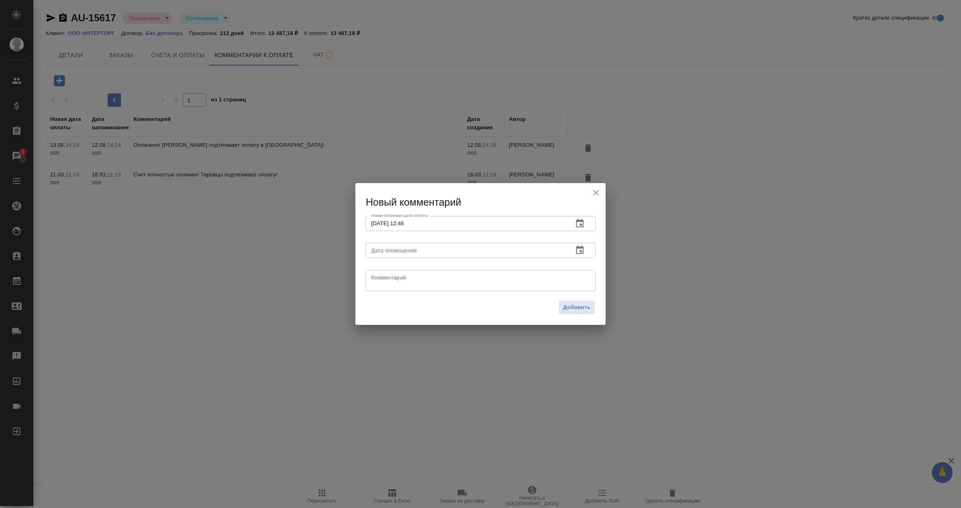
click at [580, 248] on icon "button" at bounding box center [580, 250] width 8 height 8
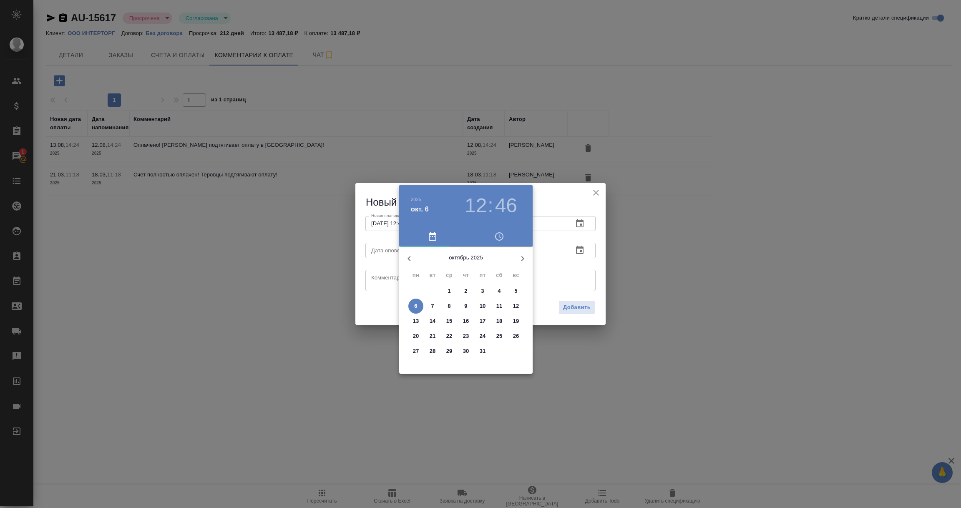
click at [415, 305] on p "6" at bounding box center [415, 306] width 3 height 8
type input "[DATE] 12:46"
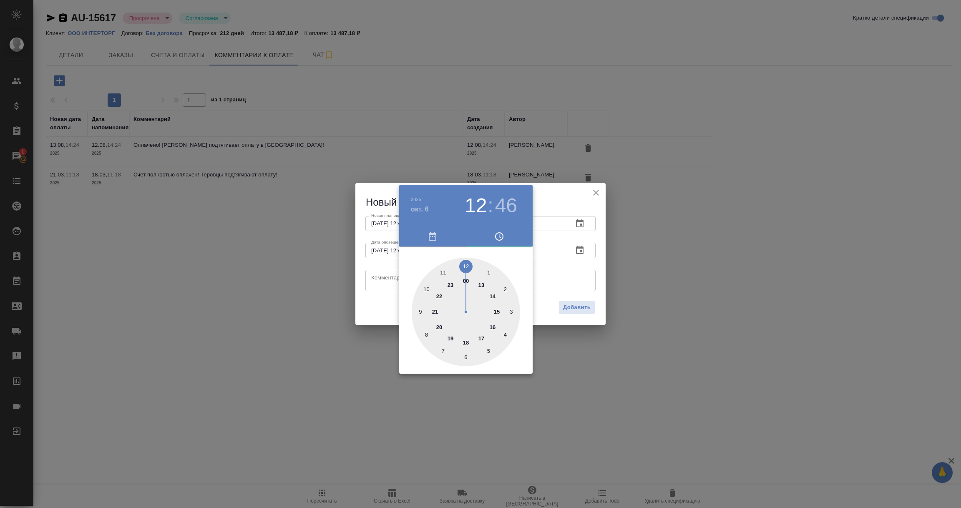
click at [377, 281] on div at bounding box center [480, 254] width 961 height 508
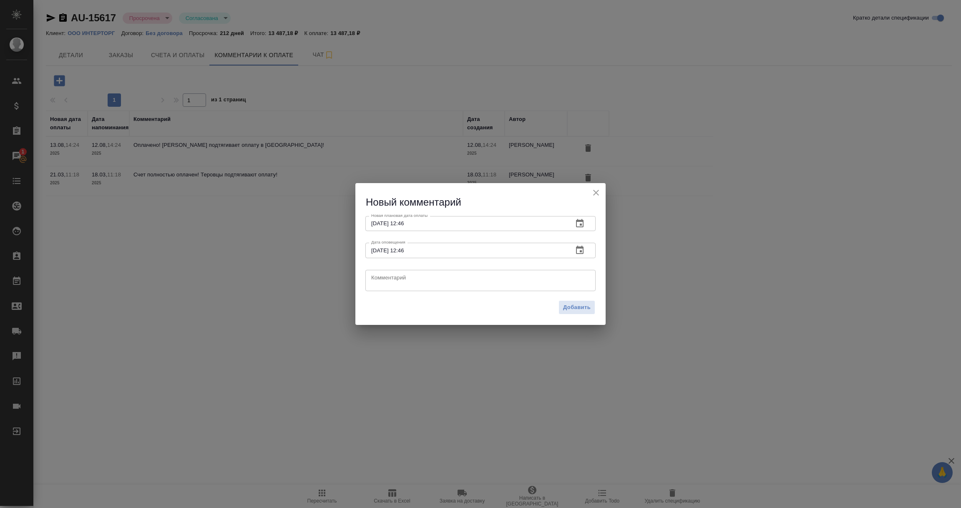
click at [377, 281] on textarea at bounding box center [480, 280] width 218 height 13
type textarea "Счет полностью оплачен, проблема с оплатой в [GEOGRAPHIC_DATA]. Создала тиет, ж…"
click at [586, 309] on span "Добавить" at bounding box center [577, 308] width 28 height 10
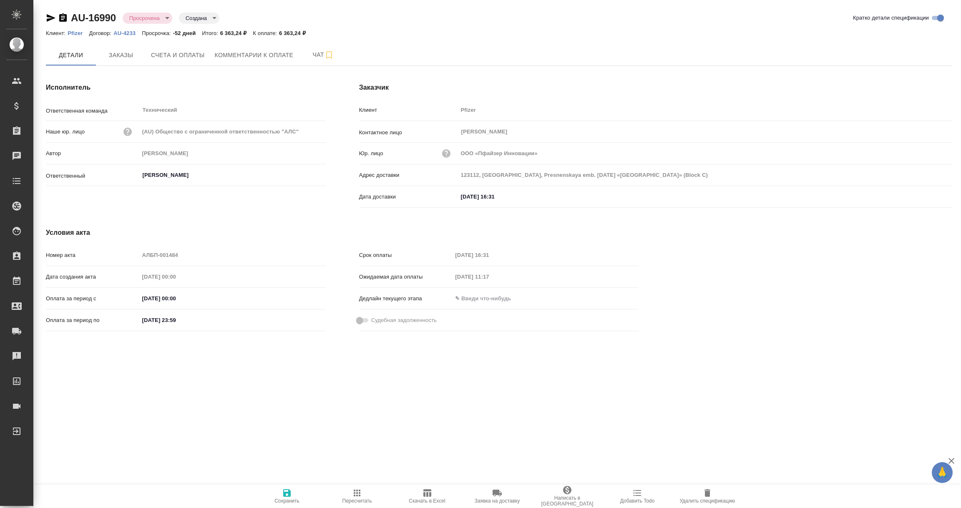
click at [64, 18] on icon "button" at bounding box center [63, 17] width 8 height 8
click at [254, 54] on span "Комментарии к оплате" at bounding box center [254, 55] width 79 height 10
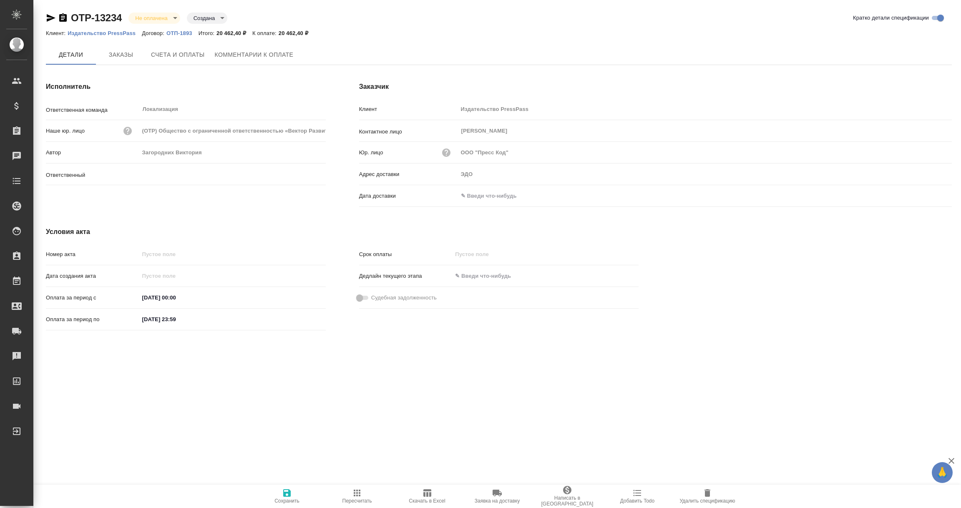
type input "Загородних Виктория"
click at [488, 196] on input "text" at bounding box center [494, 196] width 73 height 12
click at [927, 196] on icon "button" at bounding box center [927, 196] width 10 height 10
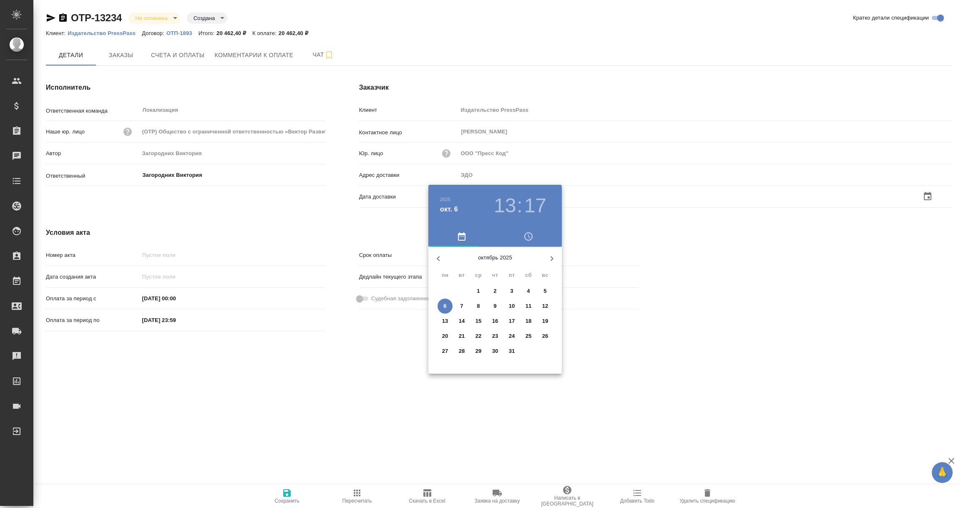
click at [445, 305] on p "6" at bounding box center [444, 306] width 3 height 8
type input "06.10.2025 13:17"
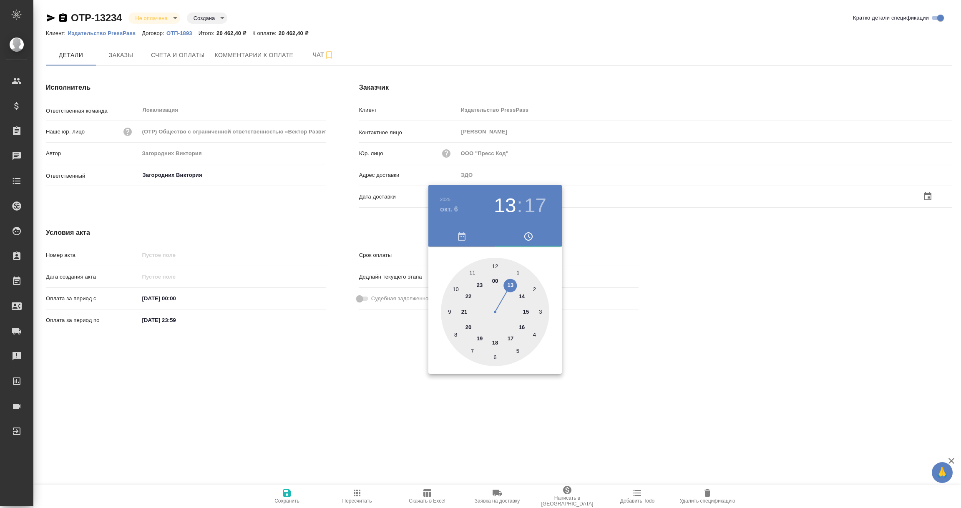
click at [395, 366] on div at bounding box center [480, 254] width 961 height 508
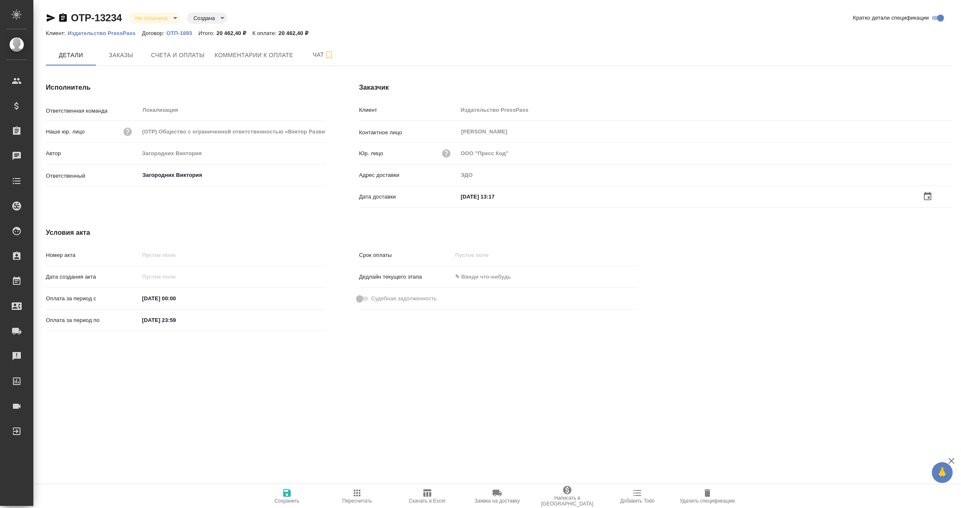
click at [282, 492] on icon "button" at bounding box center [287, 493] width 10 height 10
